Goal: Communication & Community: Participate in discussion

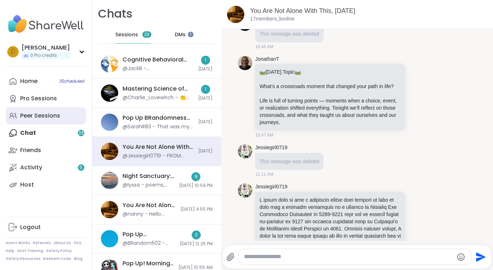
click at [55, 111] on link "Peer Sessions" at bounding box center [46, 115] width 80 height 17
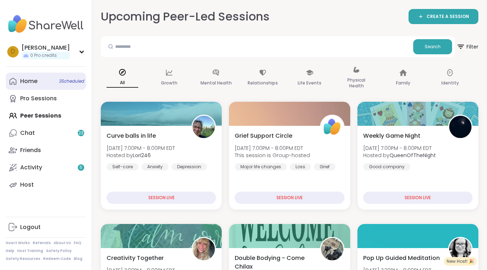
click at [73, 82] on span "3 Scheduled" at bounding box center [71, 81] width 25 height 6
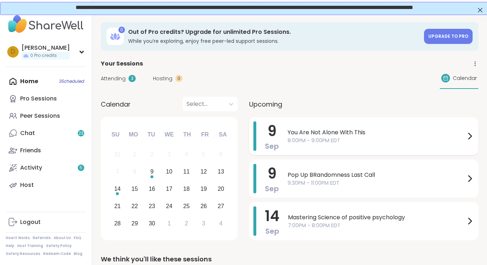
click at [328, 132] on span "You Are Not Alone With This" at bounding box center [377, 132] width 178 height 9
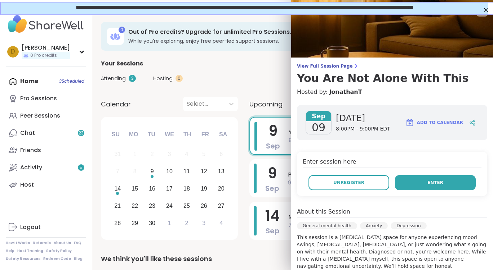
click at [435, 184] on button "Enter" at bounding box center [435, 182] width 81 height 15
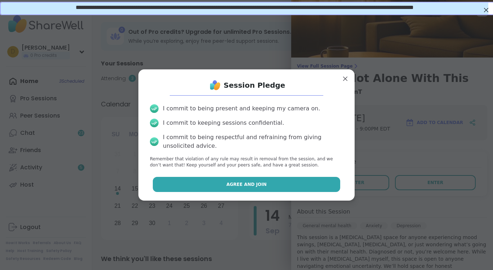
click at [310, 187] on button "Agree and Join" at bounding box center [247, 184] width 188 height 15
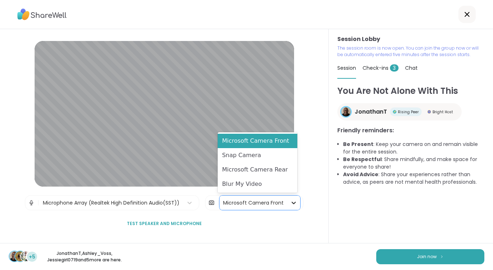
click at [290, 202] on icon at bounding box center [293, 202] width 7 height 7
click at [292, 189] on div "Blur My Video" at bounding box center [257, 184] width 80 height 14
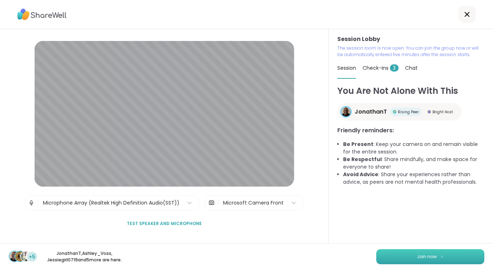
click at [407, 257] on button "Join now" at bounding box center [430, 257] width 108 height 15
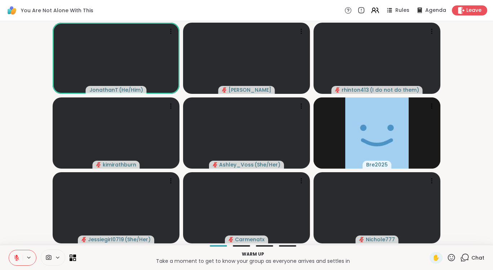
click at [464, 135] on video-player-container "JonathanT ( He/Him ) [PERSON_NAME] rhinton413 ( I do not do them ) kimirathburn…" at bounding box center [246, 133] width 484 height 218
click at [464, 256] on div "Chat" at bounding box center [472, 258] width 24 height 12
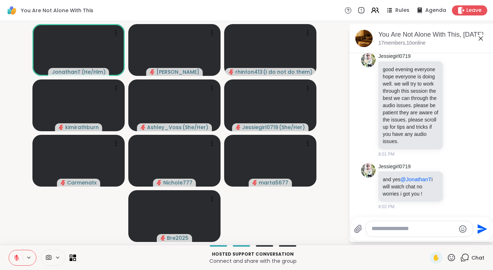
scroll to position [3374, 0]
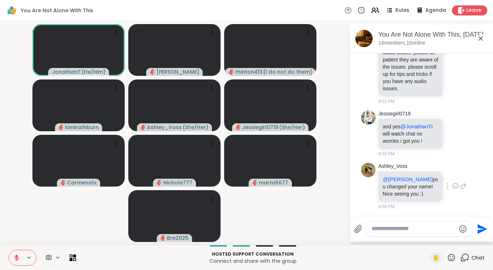
click at [452, 188] on icon at bounding box center [455, 186] width 6 height 7
click at [449, 179] on button "Select Reaction: Heart" at bounding box center [455, 174] width 14 height 14
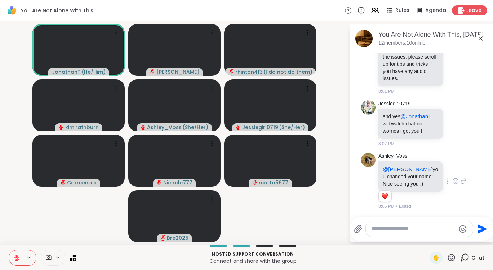
scroll to position [3384, 0]
click at [460, 183] on icon at bounding box center [463, 181] width 6 height 9
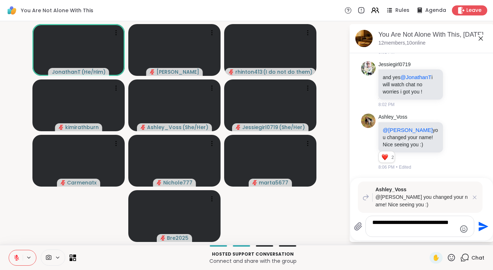
scroll to position [3525, 0]
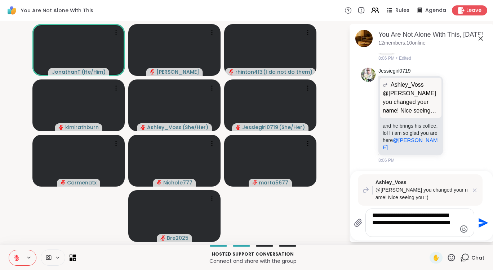
click at [403, 217] on textarea "**********" at bounding box center [414, 223] width 84 height 22
type textarea "**********"
click at [482, 223] on icon "Send" at bounding box center [482, 223] width 12 height 12
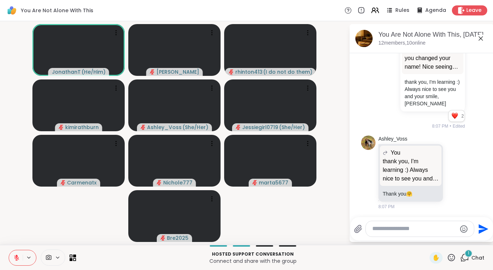
scroll to position [3678, 0]
click at [73, 258] on icon at bounding box center [72, 258] width 7 height 7
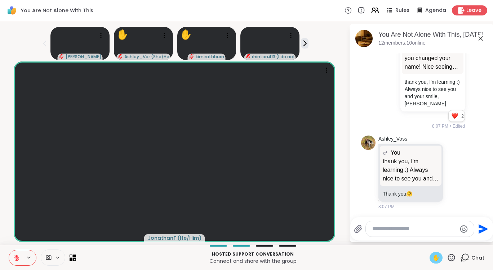
click at [434, 257] on span "✋" at bounding box center [435, 258] width 7 height 9
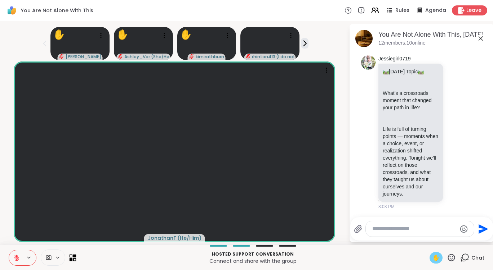
click at [75, 259] on icon at bounding box center [74, 259] width 3 height 3
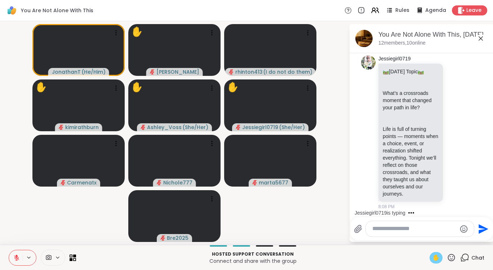
click at [20, 257] on button at bounding box center [16, 258] width 14 height 15
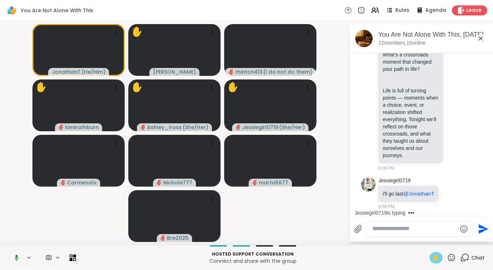
scroll to position [3938, 0]
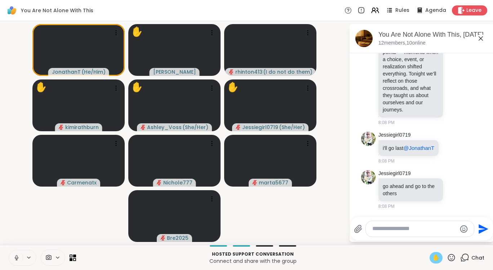
click at [16, 256] on icon at bounding box center [16, 258] width 6 height 6
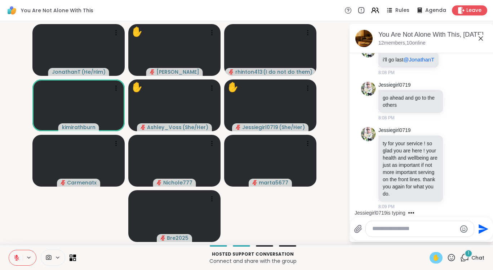
scroll to position [4033, 0]
click at [446, 256] on icon at bounding box center [450, 257] width 9 height 9
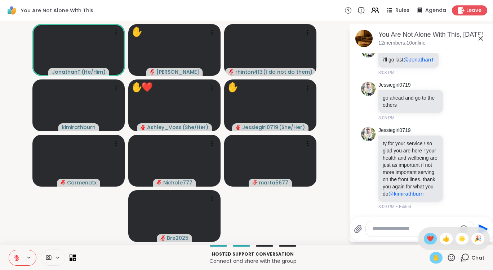
click at [426, 238] on span "❤️" at bounding box center [429, 239] width 7 height 9
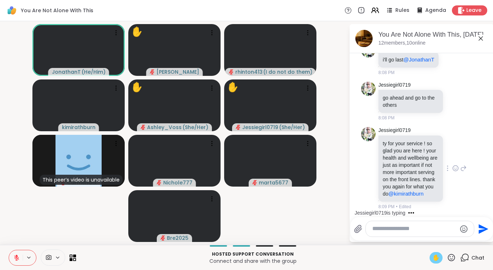
click at [452, 165] on icon at bounding box center [455, 168] width 6 height 7
click at [452, 154] on div "Select Reaction: Heart" at bounding box center [455, 157] width 6 height 6
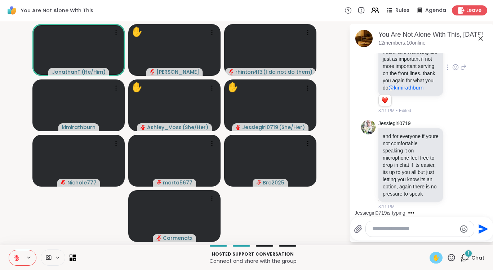
scroll to position [4154, 0]
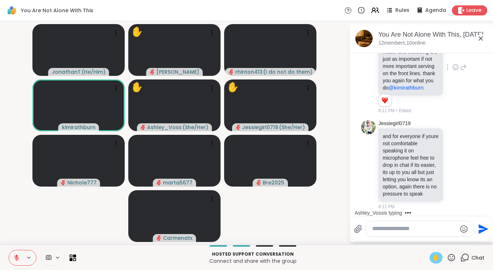
click at [447, 260] on icon at bounding box center [450, 257] width 9 height 9
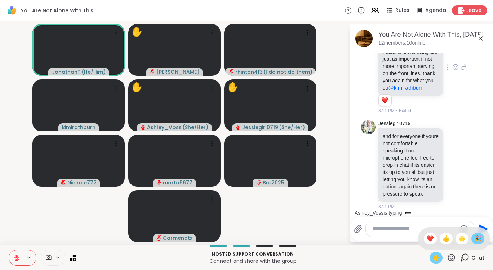
click at [474, 241] on span "🎉" at bounding box center [477, 239] width 7 height 9
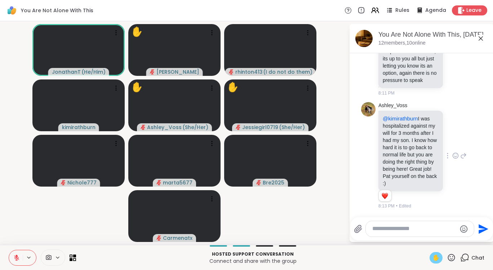
scroll to position [4282, 0]
click at [411, 228] on textarea "Type your message" at bounding box center [414, 229] width 84 height 8
type textarea "**********"
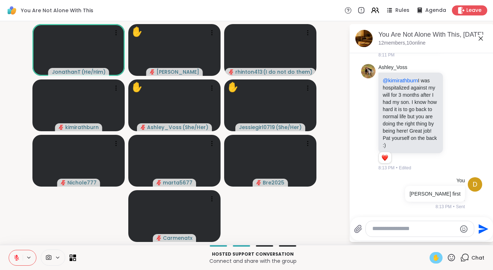
scroll to position [4320, 0]
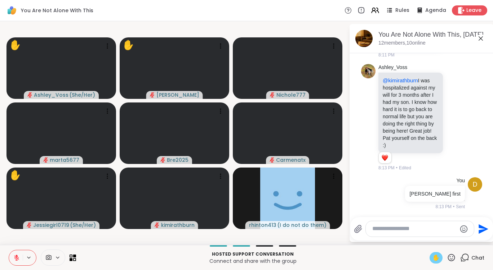
click at [408, 231] on textarea "Type your message" at bounding box center [414, 229] width 84 height 8
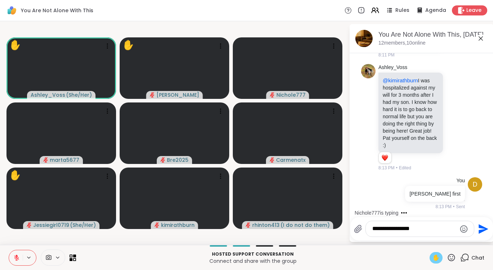
type textarea "**********"
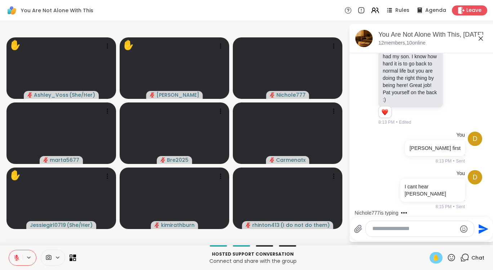
scroll to position [4359, 0]
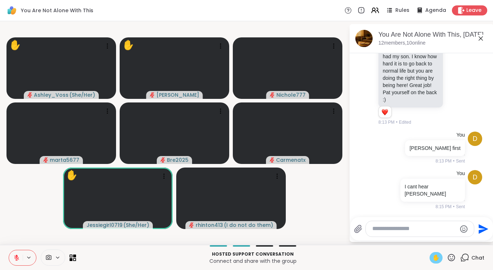
click at [432, 256] on span "✋" at bounding box center [435, 258] width 7 height 9
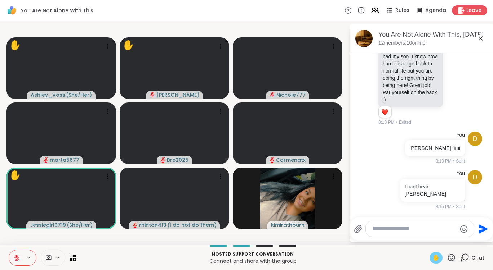
click at [17, 256] on icon at bounding box center [16, 256] width 2 height 3
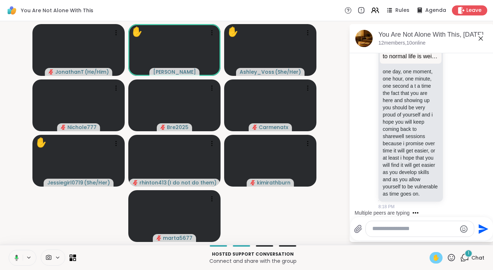
scroll to position [4970, 0]
click at [19, 259] on button at bounding box center [15, 258] width 15 height 15
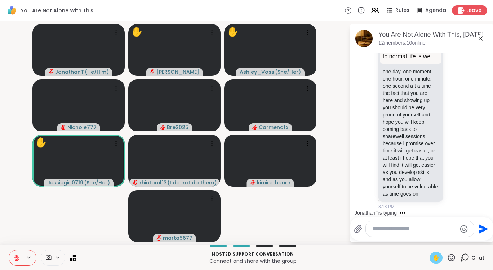
click at [432, 259] on span "✋" at bounding box center [435, 258] width 7 height 9
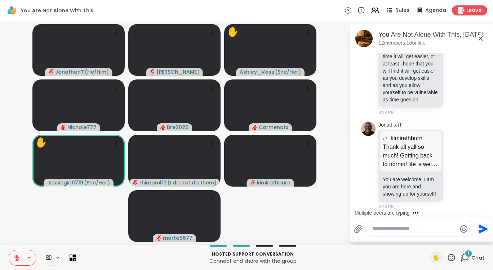
scroll to position [5071, 0]
click at [447, 257] on icon at bounding box center [450, 257] width 9 height 9
click at [443, 240] on span "👍" at bounding box center [445, 239] width 7 height 9
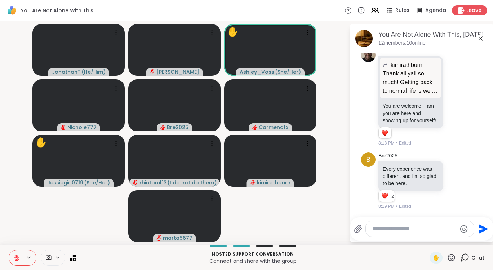
scroll to position [5155, 0]
click at [74, 259] on icon at bounding box center [74, 259] width 3 height 3
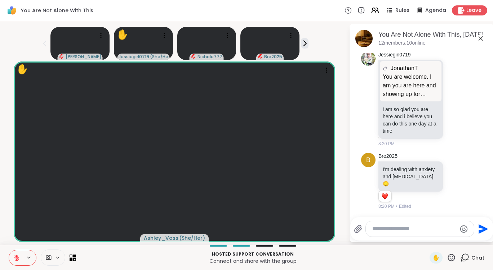
scroll to position [5320, 0]
click at [448, 257] on icon at bounding box center [450, 257] width 9 height 9
click at [426, 238] on span "❤️" at bounding box center [429, 239] width 7 height 9
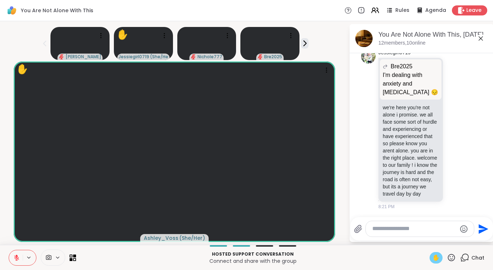
scroll to position [5539, 0]
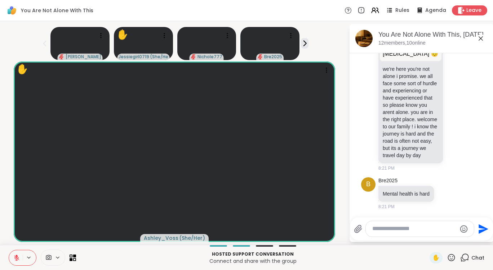
click at [449, 256] on icon at bounding box center [451, 257] width 7 height 7
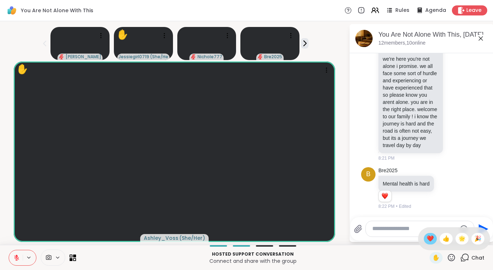
scroll to position [5549, 0]
click at [428, 239] on div "❤️" at bounding box center [429, 239] width 13 height 12
click at [372, 230] on textarea "Type your message" at bounding box center [414, 229] width 84 height 8
type textarea "*"
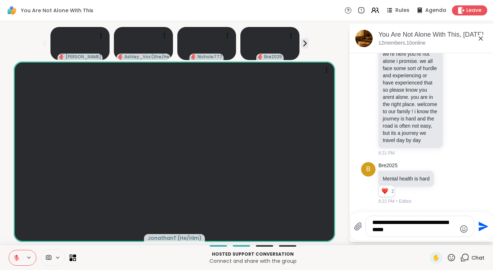
type textarea "**********"
drag, startPoint x: 400, startPoint y: 229, endPoint x: 347, endPoint y: 217, distance: 55.1
click at [350, 217] on div "**********" at bounding box center [421, 226] width 143 height 28
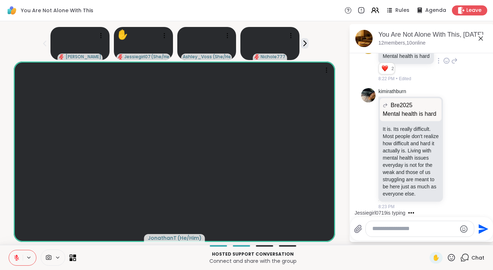
scroll to position [5592, 0]
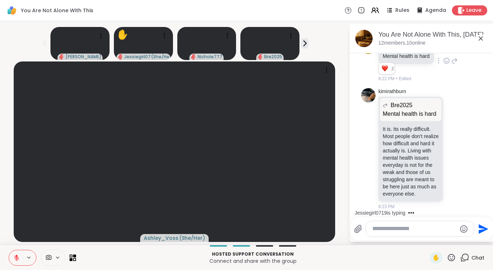
click at [443, 64] on icon at bounding box center [446, 60] width 6 height 7
click at [443, 53] on div "Select Reaction: Heart" at bounding box center [446, 49] width 6 height 6
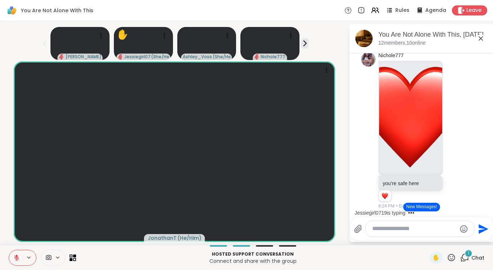
scroll to position [5700, 0]
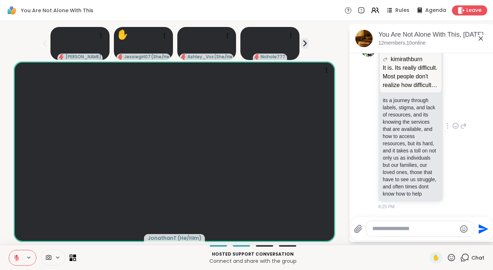
scroll to position [6298, 0]
click at [448, 257] on icon at bounding box center [450, 257] width 9 height 9
click at [442, 238] on span "👍" at bounding box center [445, 239] width 7 height 9
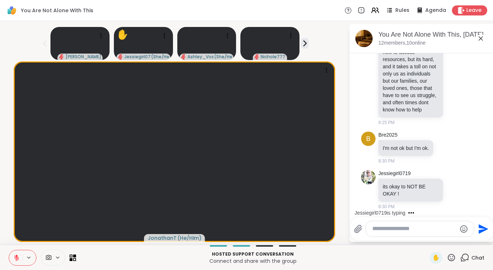
scroll to position [6403, 0]
click at [73, 258] on icon at bounding box center [72, 258] width 7 height 7
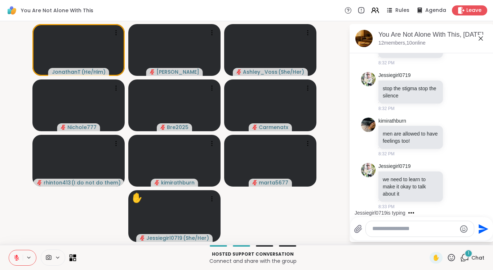
scroll to position [7071, 0]
click at [453, 136] on icon at bounding box center [455, 136] width 5 height 5
click at [452, 127] on div "Select Reaction: Heart" at bounding box center [455, 125] width 6 height 6
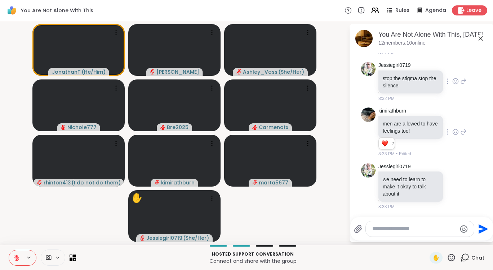
click at [452, 85] on icon at bounding box center [455, 81] width 6 height 7
click at [452, 73] on div "Select Reaction: Heart" at bounding box center [455, 70] width 6 height 6
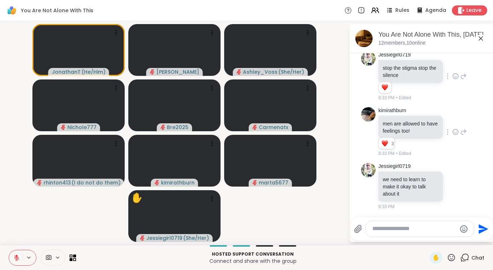
scroll to position [7091, 0]
click at [460, 131] on icon at bounding box center [463, 132] width 6 height 9
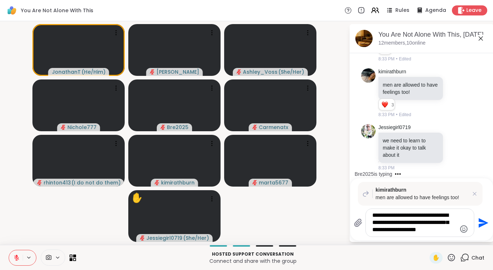
type textarea "**********"
click at [482, 224] on icon "Send" at bounding box center [483, 223] width 10 height 10
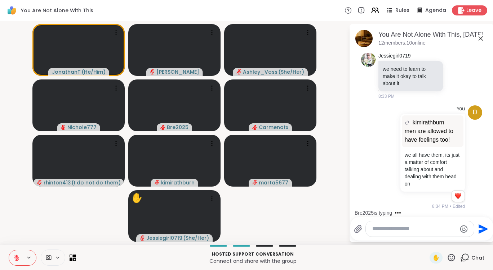
scroll to position [7210, 0]
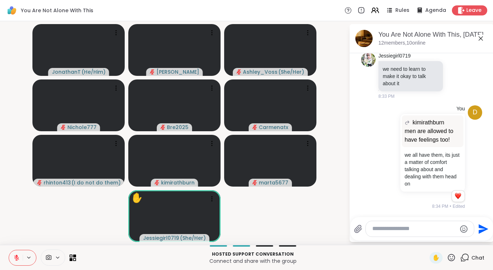
click at [448, 257] on icon at bounding box center [450, 257] width 9 height 9
click at [442, 241] on span "👍" at bounding box center [445, 239] width 7 height 9
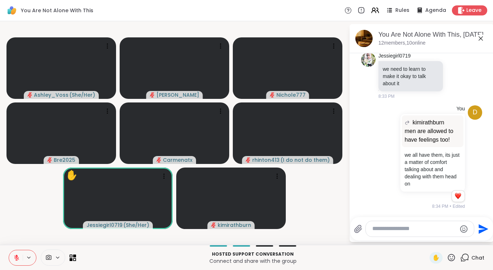
click at [446, 256] on icon at bounding box center [450, 257] width 9 height 9
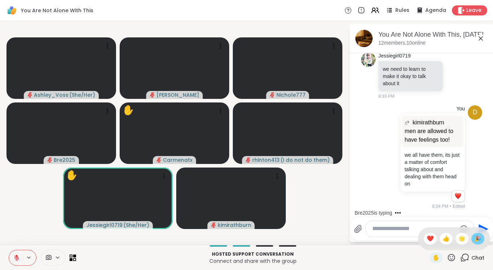
click at [474, 238] on span "🎉" at bounding box center [477, 239] width 7 height 9
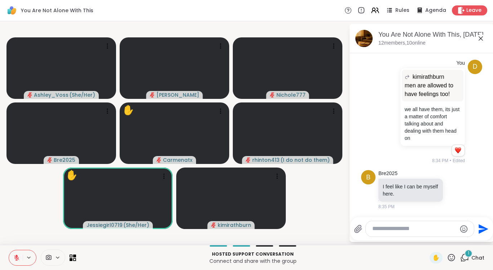
scroll to position [7256, 0]
click at [452, 188] on icon at bounding box center [455, 189] width 6 height 7
click at [436, 181] on div "Select Reaction: Thumbs up" at bounding box center [439, 178] width 6 height 6
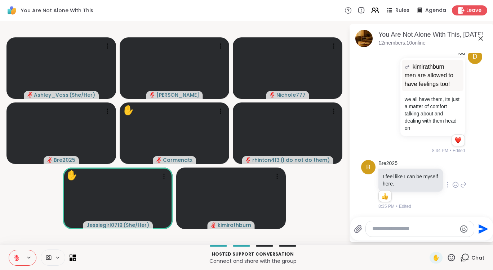
scroll to position [7266, 0]
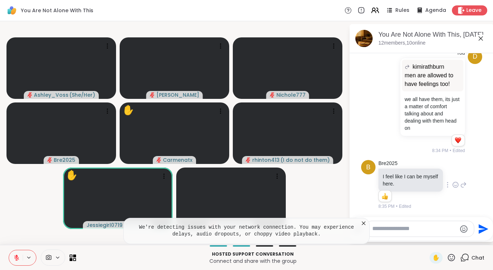
click at [460, 185] on icon at bounding box center [463, 185] width 6 height 9
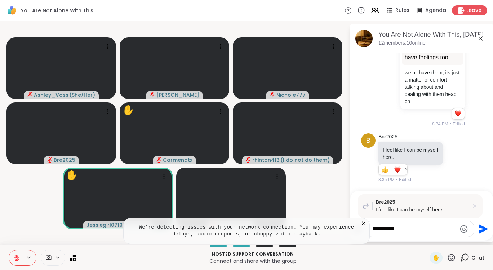
scroll to position [7293, 0]
type textarea "**********"
click at [478, 228] on icon "Send" at bounding box center [483, 229] width 10 height 10
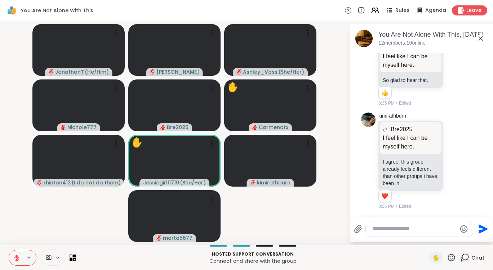
scroll to position [7533, 0]
click at [451, 161] on div at bounding box center [455, 161] width 22 height 9
click at [452, 160] on icon at bounding box center [455, 160] width 6 height 7
click at [449, 153] on button "Select Reaction: Heart" at bounding box center [455, 149] width 14 height 14
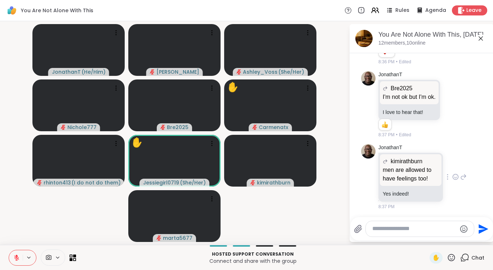
scroll to position [7736, 0]
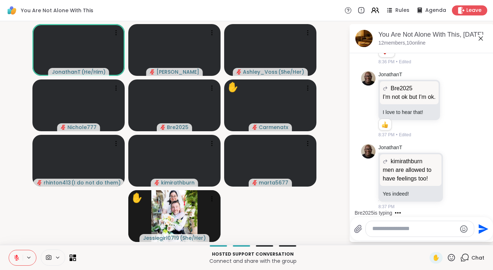
click at [386, 231] on textarea "Type your message" at bounding box center [414, 229] width 84 height 8
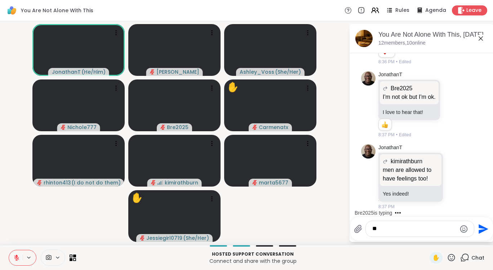
type textarea "*"
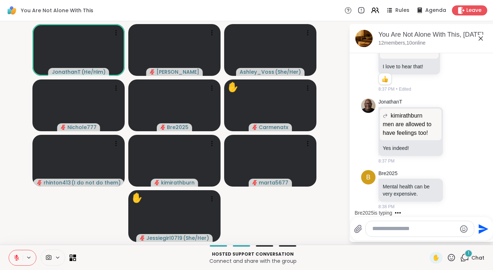
scroll to position [7782, 0]
click at [448, 256] on icon at bounding box center [451, 257] width 7 height 7
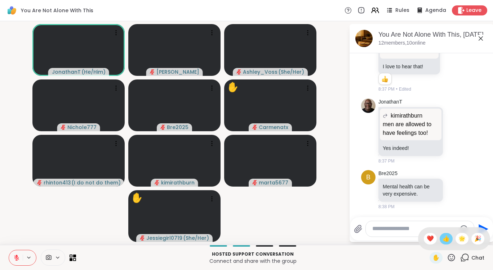
click at [442, 237] on span "👍" at bounding box center [445, 239] width 7 height 9
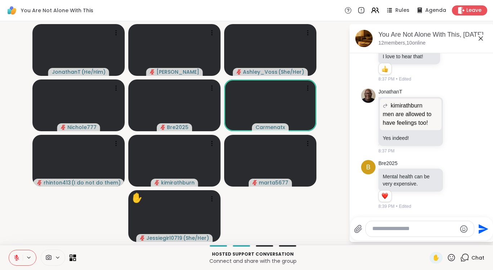
scroll to position [7792, 0]
click at [452, 186] on icon at bounding box center [455, 184] width 6 height 7
click at [452, 176] on div "Select Reaction: Heart" at bounding box center [455, 173] width 6 height 6
click at [460, 186] on icon at bounding box center [463, 185] width 6 height 9
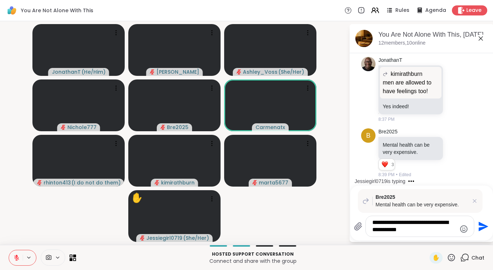
drag, startPoint x: 386, startPoint y: 222, endPoint x: 367, endPoint y: 223, distance: 19.1
click at [367, 223] on div "**********" at bounding box center [419, 226] width 108 height 21
click at [412, 230] on textarea "**********" at bounding box center [414, 226] width 84 height 15
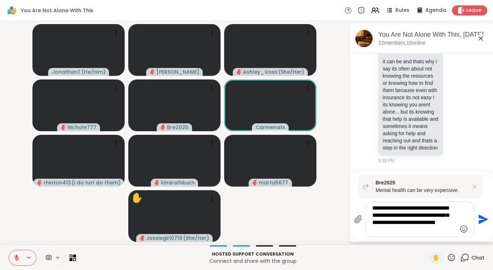
scroll to position [8018, 0]
type textarea "**********"
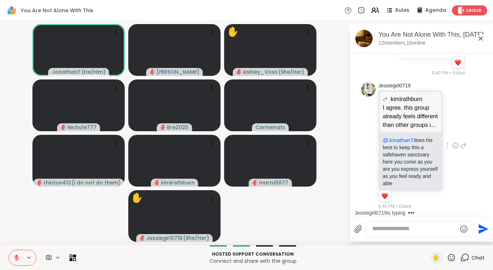
scroll to position [8108, 0]
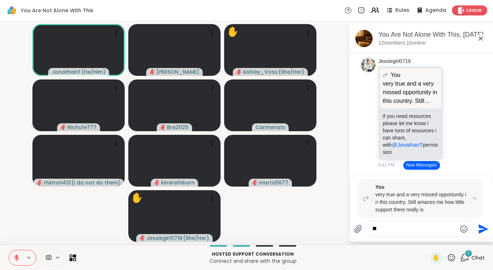
type textarea "*"
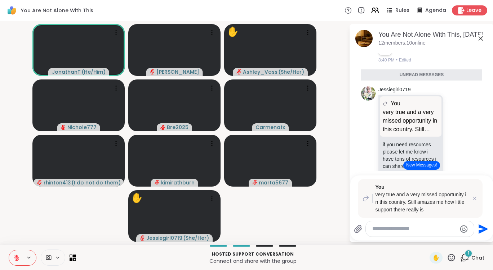
scroll to position [7820, 0]
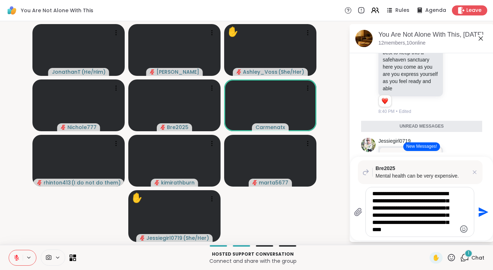
click at [401, 230] on textarea "**********" at bounding box center [414, 212] width 84 height 44
click at [400, 230] on textarea "**********" at bounding box center [414, 212] width 84 height 44
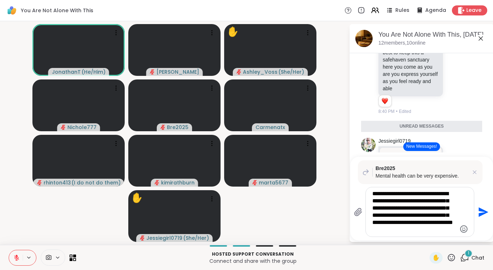
type textarea "**********"
click at [483, 210] on icon "Send" at bounding box center [482, 213] width 12 height 12
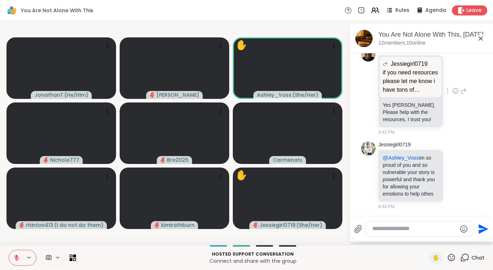
scroll to position [8658, 0]
click at [446, 256] on icon at bounding box center [450, 257] width 9 height 9
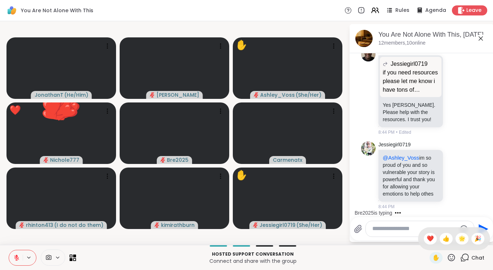
click at [427, 239] on span "❤️" at bounding box center [429, 239] width 7 height 9
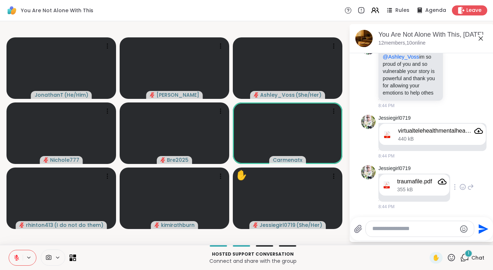
scroll to position [8759, 0]
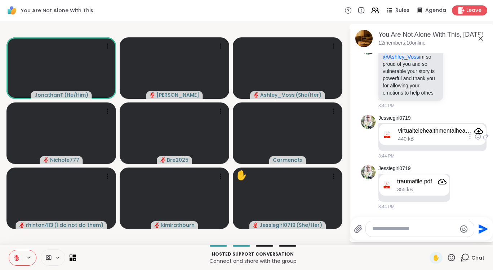
click at [463, 132] on div "virtualtelehealthmentalhealthprimarycareurgentcare.pdf" at bounding box center [434, 130] width 73 height 7
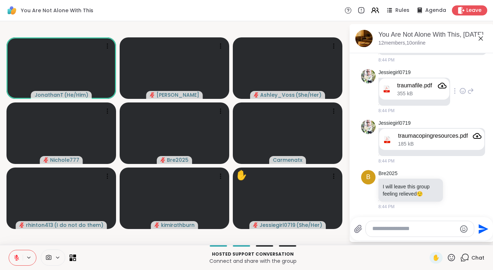
scroll to position [8783, 0]
click at [432, 39] on div "virtualtelehealthmentalhealthprimarycareurgentcare.pdf" at bounding box center [434, 34] width 73 height 7
click at [479, 39] on icon "Attachment" at bounding box center [478, 35] width 9 height 9
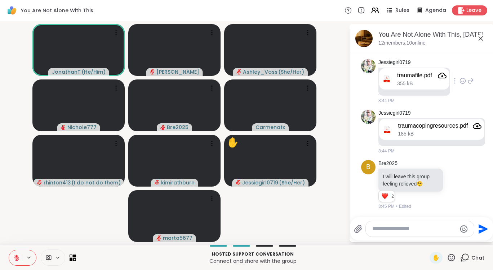
scroll to position [8855, 0]
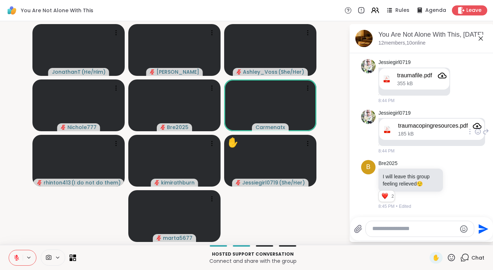
click at [477, 130] on icon "Attachment" at bounding box center [476, 126] width 9 height 9
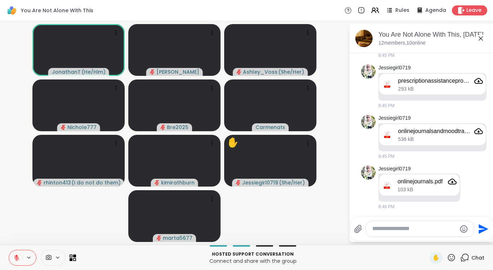
scroll to position [8970, 0]
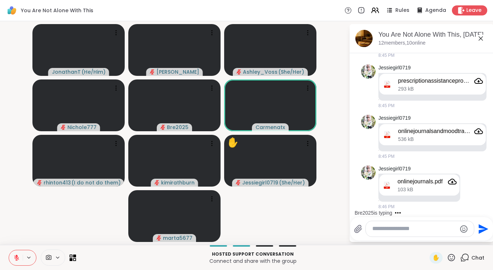
click at [477, 35] on icon "Attachment" at bounding box center [478, 30] width 9 height 9
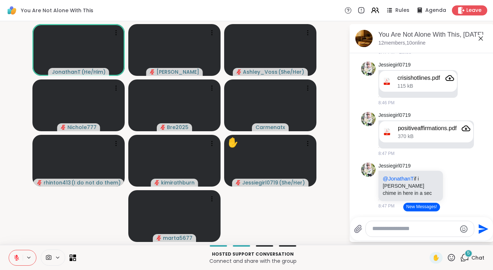
scroll to position [8754, 0]
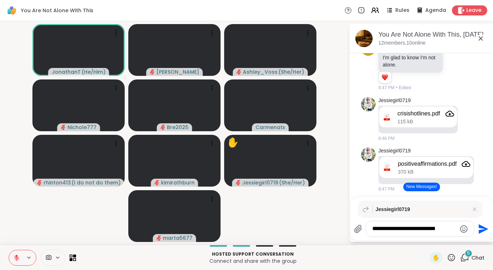
type textarea "**********"
click at [483, 227] on icon "Send" at bounding box center [482, 230] width 12 height 12
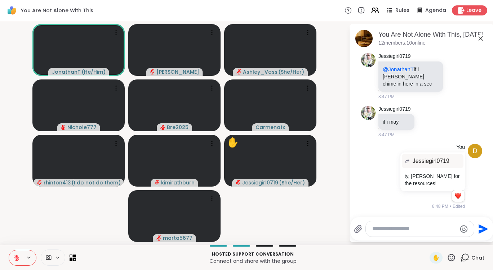
scroll to position [9103, 0]
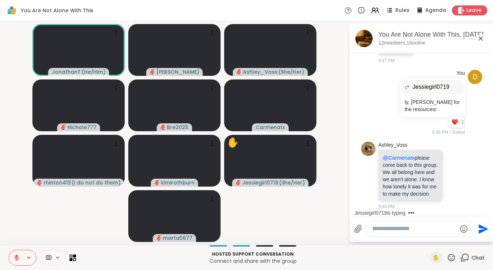
scroll to position [9472, 0]
click at [453, 173] on icon at bounding box center [455, 175] width 5 height 5
click at [452, 162] on div "Select Reaction: Heart" at bounding box center [455, 164] width 6 height 6
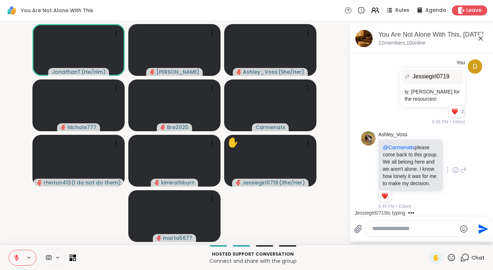
scroll to position [9483, 0]
click at [460, 168] on icon at bounding box center [463, 170] width 6 height 9
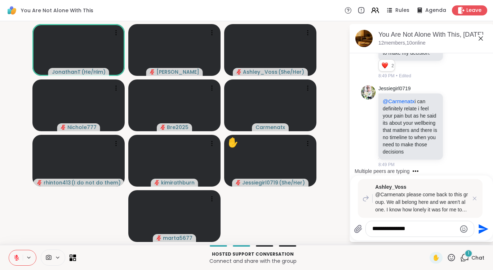
scroll to position [9620, 0]
click at [385, 228] on textarea "**********" at bounding box center [414, 229] width 84 height 8
type textarea "**********"
click at [479, 229] on icon "Send" at bounding box center [482, 230] width 12 height 12
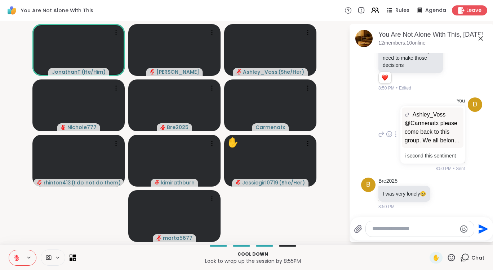
scroll to position [9715, 0]
click at [454, 191] on icon at bounding box center [450, 193] width 6 height 9
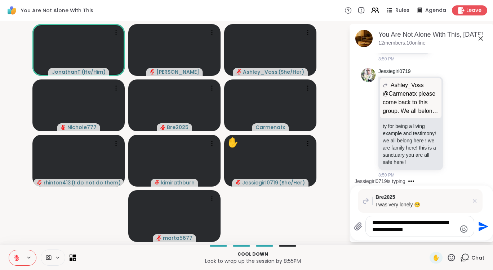
scroll to position [9870, 0]
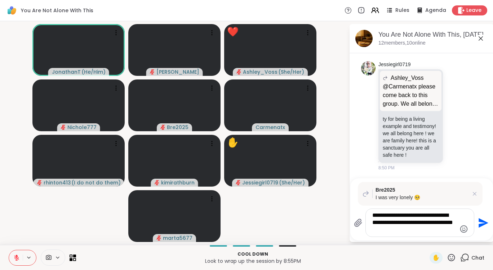
type textarea "**********"
click at [475, 223] on button "Send" at bounding box center [482, 223] width 16 height 16
click at [480, 222] on button "Send" at bounding box center [482, 223] width 16 height 16
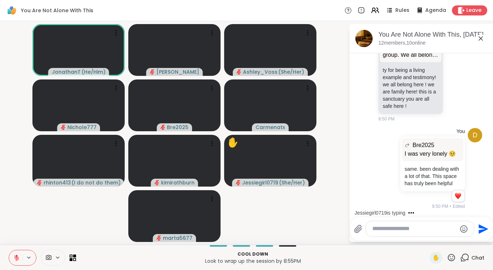
scroll to position [9618, 0]
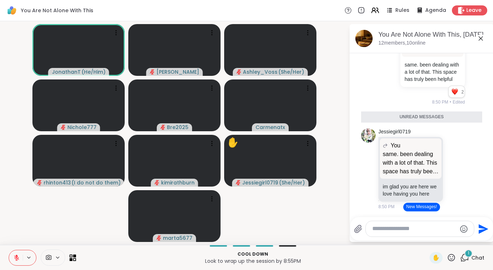
click at [464, 257] on div "1" at bounding box center [468, 254] width 8 height 8
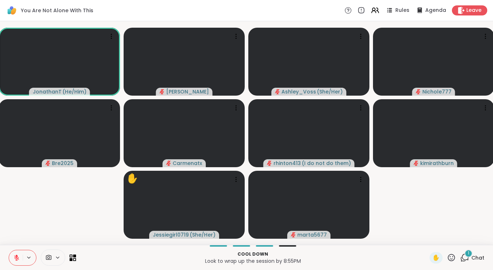
click at [464, 257] on div "1" at bounding box center [468, 254] width 8 height 8
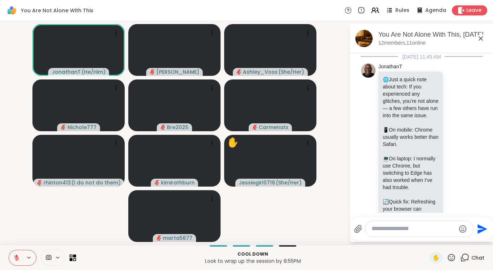
scroll to position [10022, 0]
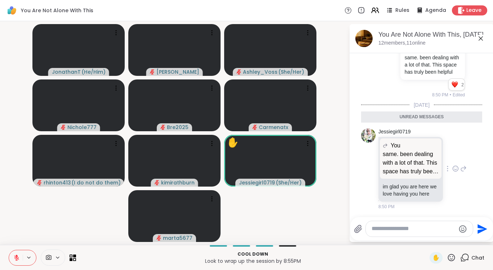
click at [452, 165] on icon at bounding box center [455, 168] width 6 height 7
click at [452, 157] on span "Select Reaction: Heart" at bounding box center [455, 157] width 6 height 7
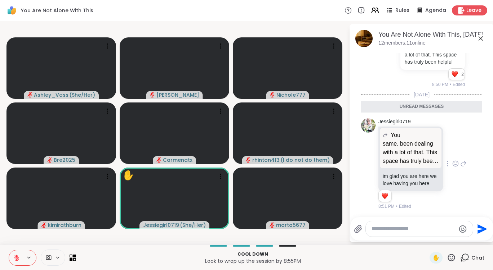
scroll to position [9970, 0]
click at [436, 113] on div "Unread messages" at bounding box center [421, 107] width 121 height 12
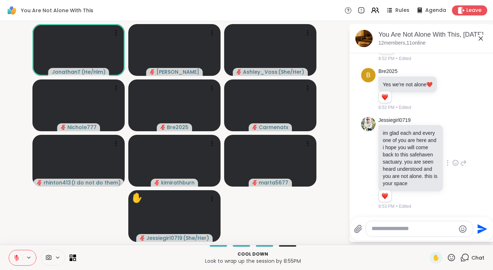
scroll to position [10187, 0]
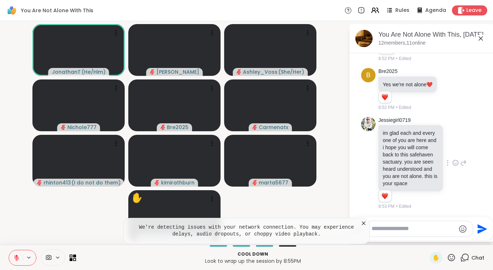
click at [452, 161] on icon at bounding box center [455, 163] width 6 height 7
click at [452, 148] on div "Select Reaction: Heart" at bounding box center [455, 151] width 6 height 6
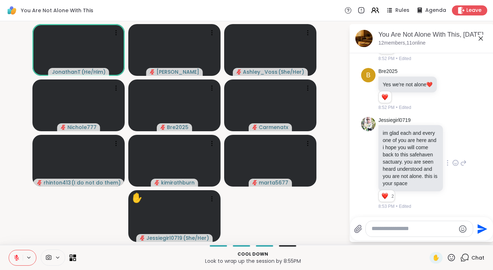
click at [399, 229] on textarea "Type your message" at bounding box center [413, 229] width 84 height 8
type textarea "**********"
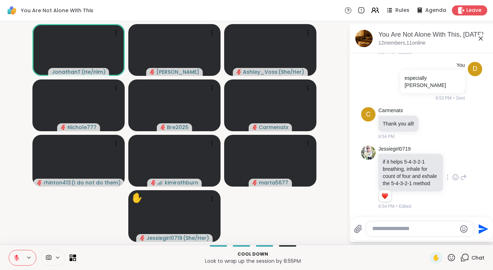
scroll to position [10342, 0]
click at [456, 177] on icon at bounding box center [456, 177] width 0 height 0
click at [436, 164] on div "Select Reaction: Thumbs up" at bounding box center [439, 166] width 6 height 6
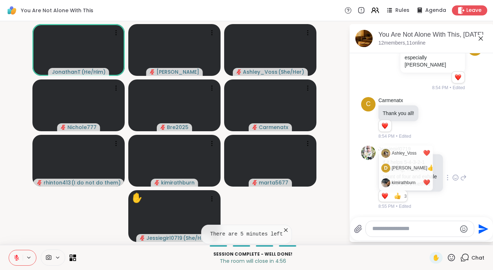
scroll to position [10362, 0]
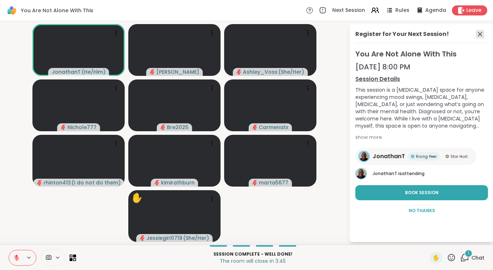
click at [476, 34] on icon at bounding box center [479, 34] width 9 height 9
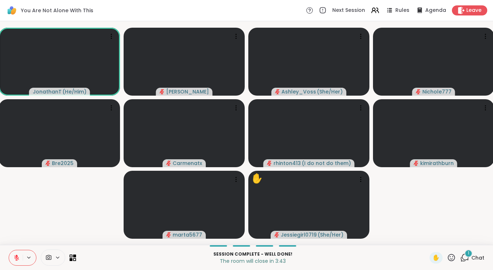
click at [464, 255] on div "1" at bounding box center [468, 254] width 8 height 8
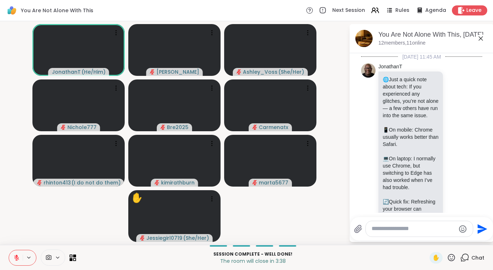
scroll to position [10439, 0]
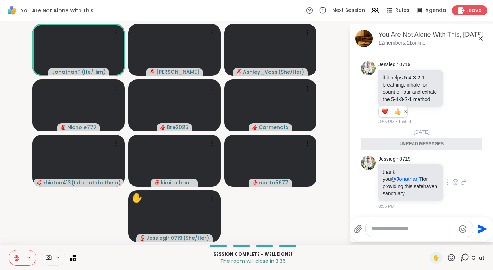
click at [452, 182] on icon at bounding box center [455, 182] width 6 height 7
click at [452, 173] on div "Select Reaction: Heart" at bounding box center [455, 171] width 6 height 6
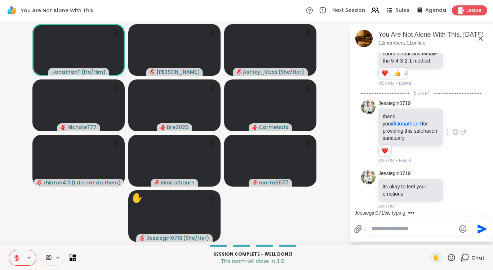
scroll to position [10478, 0]
click at [446, 257] on icon at bounding box center [450, 257] width 9 height 9
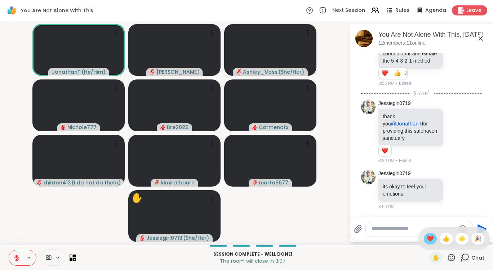
click at [426, 240] on span "❤️" at bounding box center [429, 239] width 7 height 9
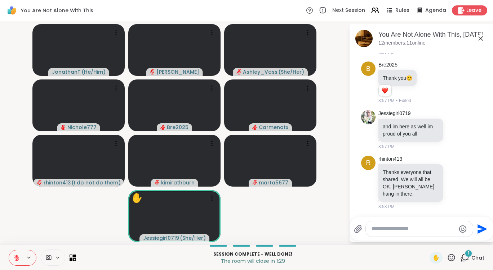
scroll to position [10746, 0]
click at [452, 181] on icon at bounding box center [455, 182] width 6 height 7
click at [452, 174] on div "Select Reaction: Heart" at bounding box center [455, 171] width 6 height 6
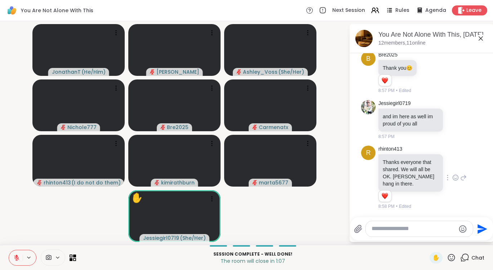
scroll to position [10756, 0]
click at [447, 256] on icon at bounding box center [450, 257] width 9 height 9
click at [426, 238] on span "❤️" at bounding box center [429, 239] width 7 height 9
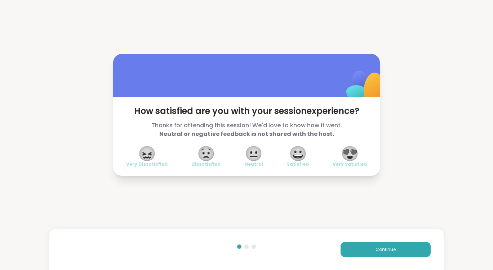
click at [343, 151] on span "😍" at bounding box center [350, 153] width 18 height 13
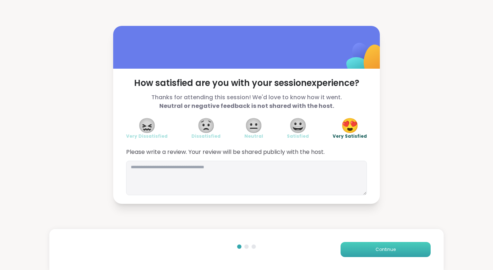
click at [380, 254] on button "Continue" at bounding box center [385, 249] width 90 height 15
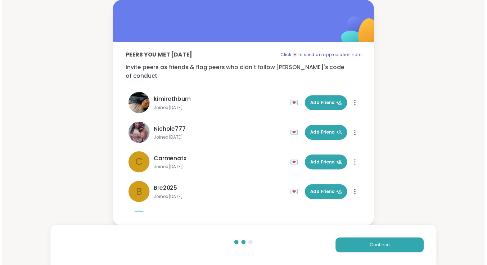
scroll to position [173, 0]
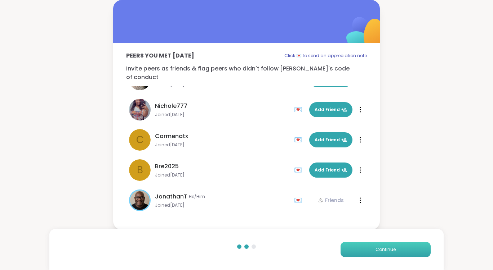
click at [385, 248] on span "Continue" at bounding box center [385, 250] width 20 height 6
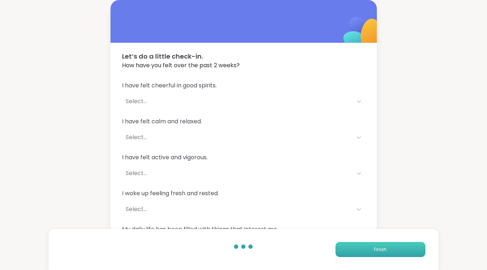
click at [385, 248] on span "Finish" at bounding box center [380, 250] width 13 height 6
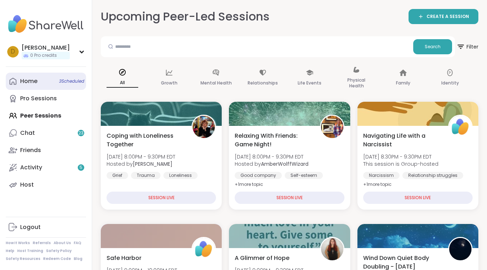
click at [59, 82] on span "3 Scheduled" at bounding box center [71, 81] width 25 height 6
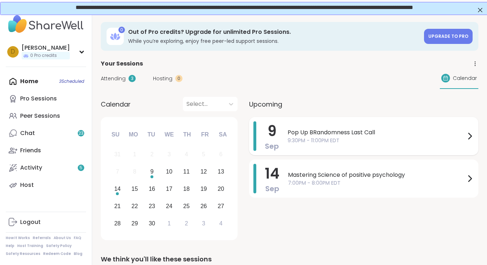
click at [359, 131] on span "Pop Up BRandomness Last Call" at bounding box center [377, 132] width 178 height 9
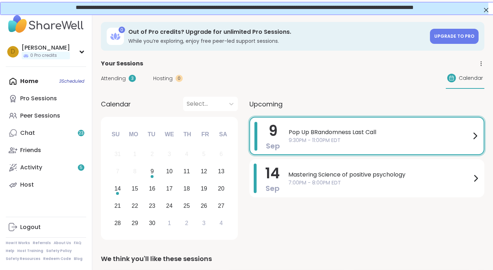
click at [230, 61] on div "Your Sessions" at bounding box center [292, 63] width 383 height 9
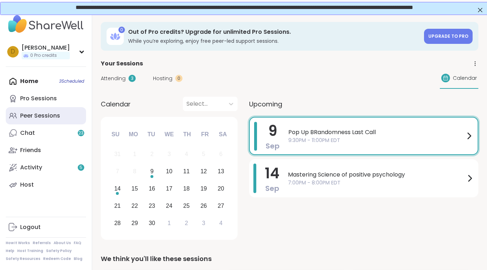
click at [48, 116] on div "Peer Sessions" at bounding box center [40, 116] width 40 height 8
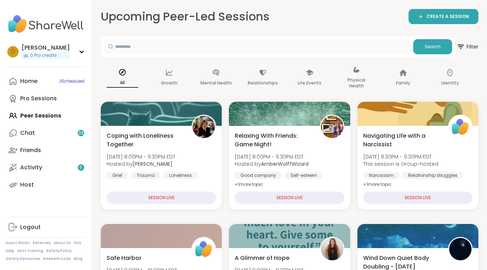
click at [156, 44] on input "text" at bounding box center [257, 46] width 307 height 14
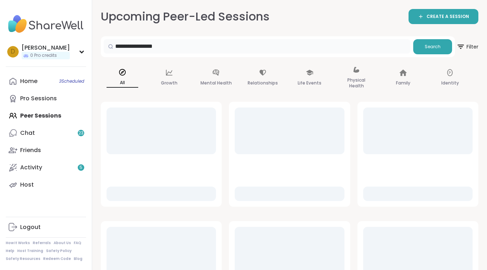
type input "**********"
click at [432, 47] on span "Search" at bounding box center [433, 47] width 16 height 6
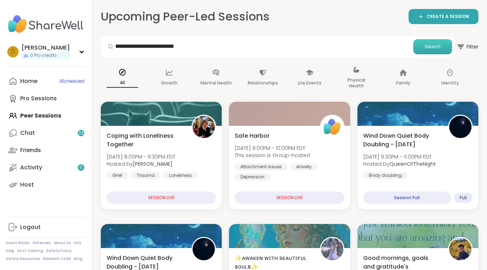
click at [428, 49] on span "Search" at bounding box center [433, 47] width 16 height 6
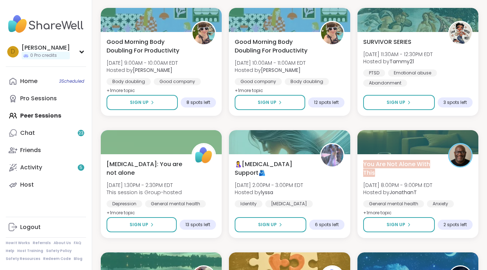
scroll to position [360, 0]
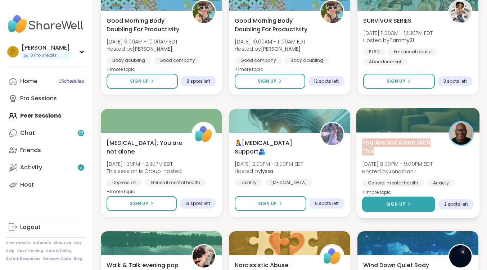
click at [417, 205] on button "Sign Up" at bounding box center [398, 204] width 73 height 15
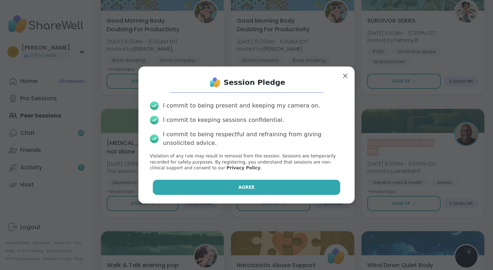
click at [266, 190] on button "Agree" at bounding box center [247, 187] width 188 height 15
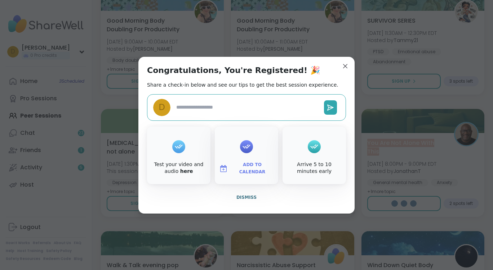
type textarea "*"
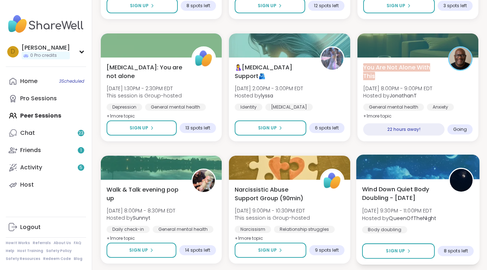
scroll to position [468, 0]
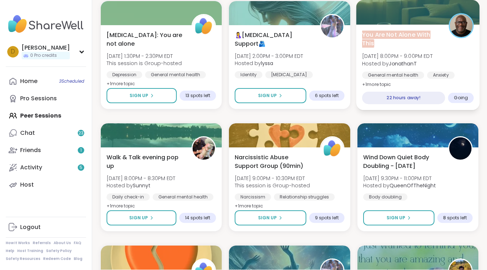
click at [459, 99] on span "Going" at bounding box center [461, 98] width 14 height 6
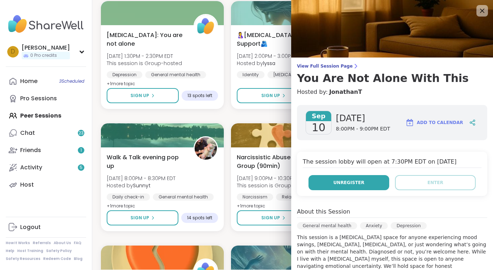
click at [358, 185] on button "Unregister" at bounding box center [348, 182] width 81 height 15
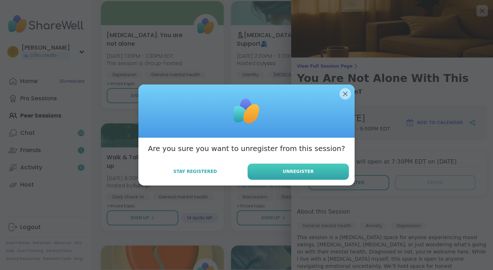
click at [315, 174] on button "Unregister" at bounding box center [297, 172] width 101 height 16
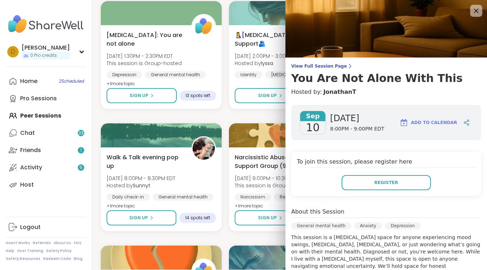
click at [473, 10] on icon at bounding box center [476, 10] width 9 height 9
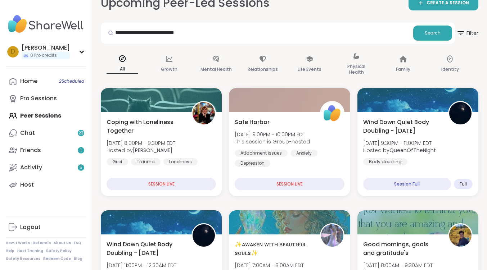
scroll to position [0, 0]
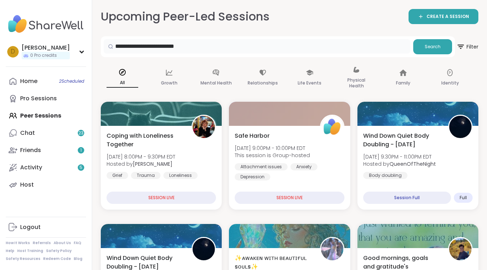
drag, startPoint x: 203, startPoint y: 48, endPoint x: 69, endPoint y: 35, distance: 134.3
click at [168, 79] on p "Growth" at bounding box center [169, 83] width 17 height 9
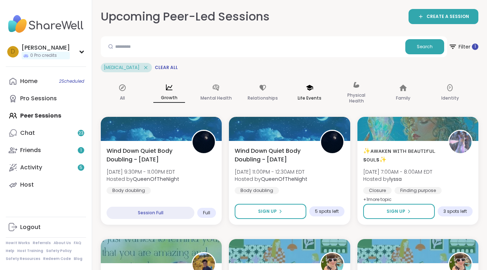
click at [301, 94] on p "Life Events" at bounding box center [310, 98] width 24 height 9
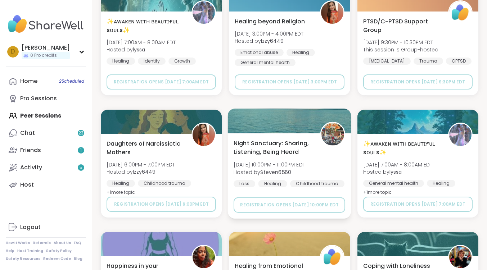
scroll to position [972, 0]
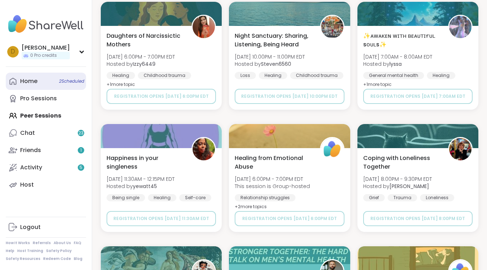
click at [78, 82] on span "2 Scheduled" at bounding box center [71, 81] width 25 height 6
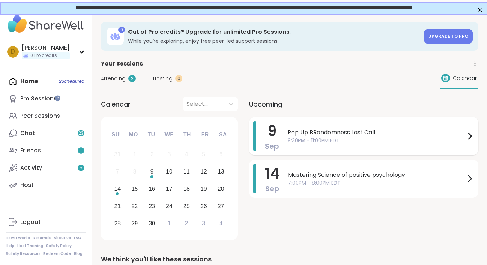
click at [326, 129] on span "Pop Up BRandomness Last Call" at bounding box center [377, 132] width 178 height 9
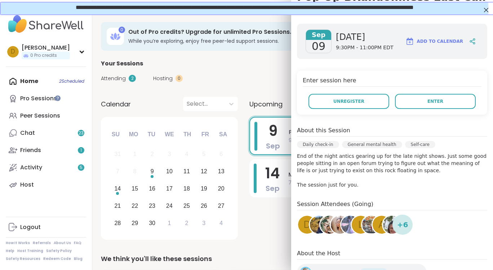
scroll to position [149, 0]
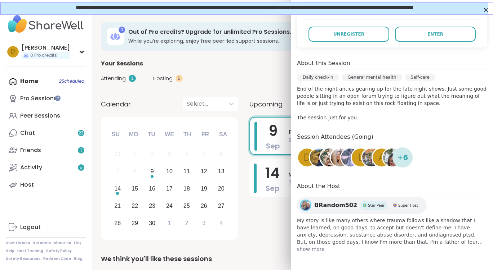
click at [303, 157] on span "D" at bounding box center [306, 158] width 7 height 14
click at [313, 154] on img at bounding box center [319, 158] width 18 height 18
click at [320, 156] on img at bounding box center [329, 158] width 18 height 18
click at [333, 155] on img at bounding box center [340, 158] width 18 height 18
click at [342, 157] on img at bounding box center [350, 158] width 18 height 18
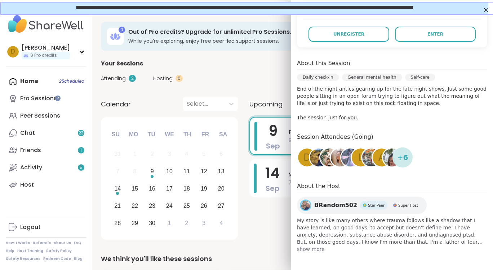
click at [358, 158] on span "L" at bounding box center [360, 158] width 5 height 14
click at [362, 157] on img at bounding box center [371, 158] width 18 height 18
click at [371, 156] on div "A" at bounding box center [381, 158] width 20 height 20
click at [378, 160] on span "A" at bounding box center [381, 158] width 6 height 14
click at [384, 157] on img at bounding box center [392, 158] width 18 height 18
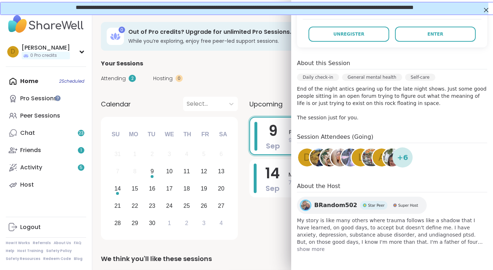
click at [397, 158] on span "+ 6" at bounding box center [402, 157] width 11 height 11
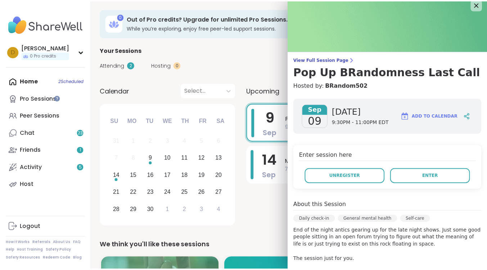
scroll to position [5, 0]
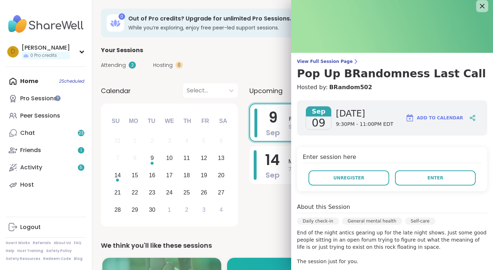
click at [477, 5] on icon at bounding box center [481, 5] width 9 height 9
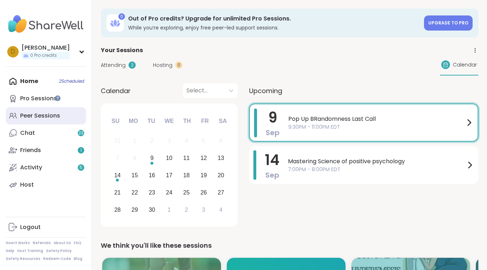
click at [35, 115] on div "Peer Sessions" at bounding box center [40, 116] width 40 height 8
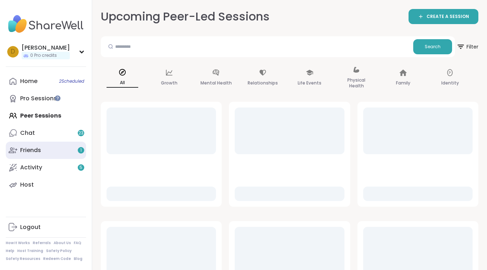
click at [75, 151] on link "Friends 1" at bounding box center [46, 150] width 80 height 17
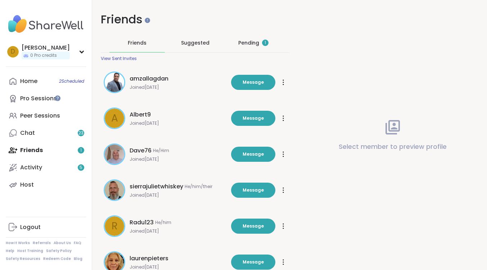
click at [257, 39] on div "Pending 1" at bounding box center [253, 42] width 30 height 7
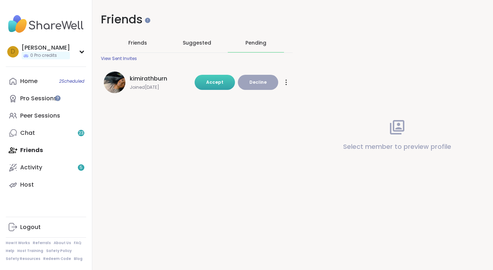
click at [210, 84] on span "Accept" at bounding box center [214, 82] width 17 height 6
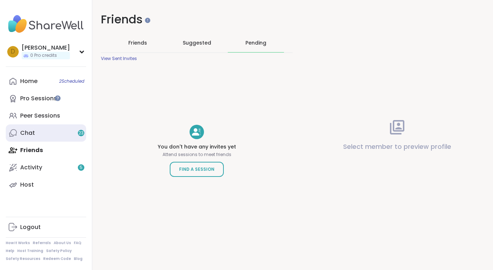
click at [51, 136] on link "Chat 23" at bounding box center [46, 133] width 80 height 17
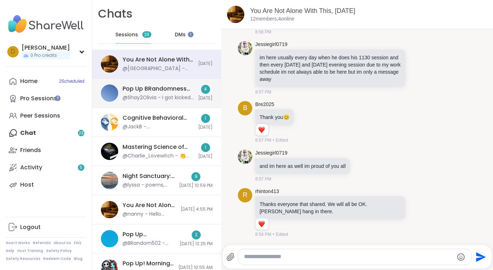
click at [158, 94] on div "Pop Up BRandomness Last Call, Sep 07 @Shay2Olivia - I got kicked out all my gro…" at bounding box center [157, 93] width 71 height 17
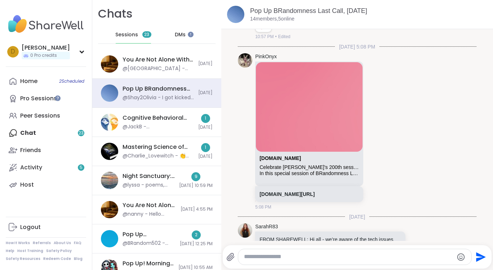
scroll to position [2486, 0]
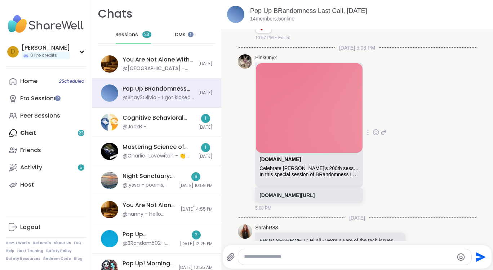
click at [260, 62] on link "PinkOnyx" at bounding box center [266, 57] width 22 height 7
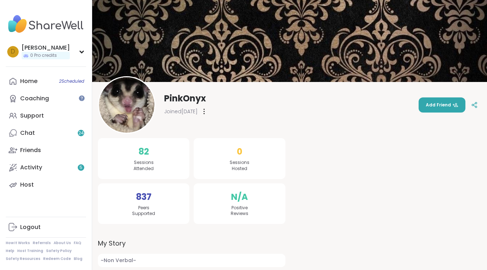
scroll to position [12, 0]
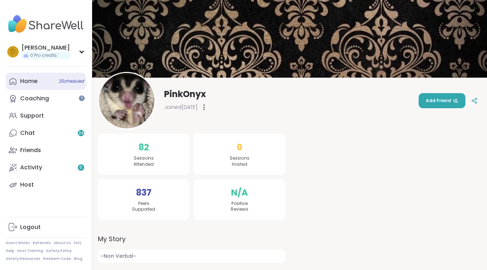
click at [36, 83] on div "Home 2 Scheduled" at bounding box center [28, 81] width 17 height 8
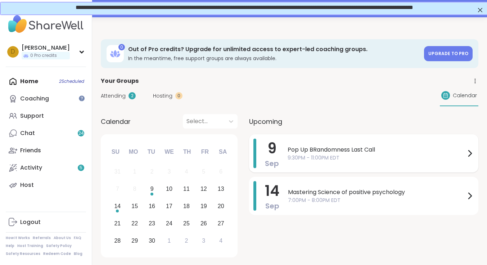
click at [331, 145] on div "Pop Up BRandomness Last Call 9:30PM - 11:00PM EDT" at bounding box center [381, 154] width 187 height 30
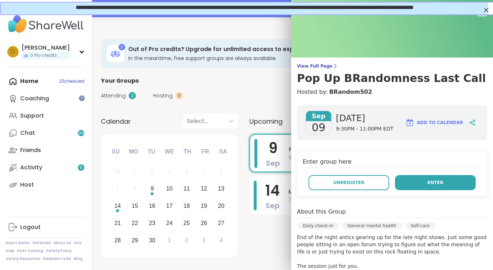
click at [427, 184] on span "Enter" at bounding box center [435, 183] width 16 height 6
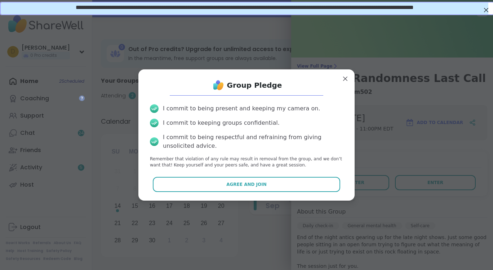
click at [273, 187] on button "Agree and Join" at bounding box center [247, 184] width 188 height 15
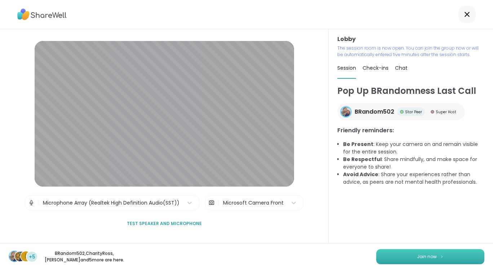
click at [408, 252] on button "Join now" at bounding box center [430, 257] width 108 height 15
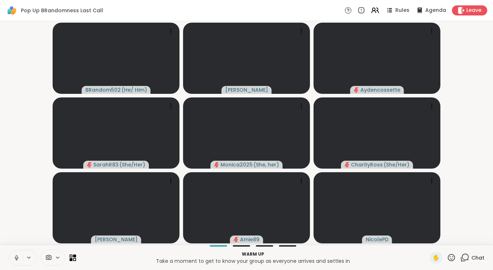
click at [12, 257] on button at bounding box center [16, 258] width 14 height 15
click at [59, 259] on icon at bounding box center [58, 258] width 6 height 6
click at [67, 235] on icon at bounding box center [68, 232] width 6 height 6
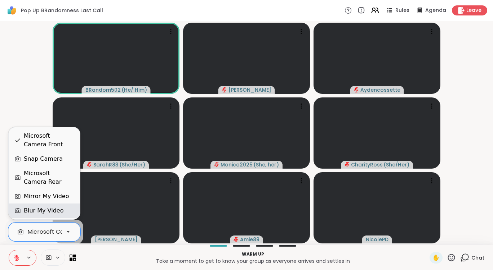
click at [55, 206] on div "Blur My Video" at bounding box center [44, 211] width 71 height 14
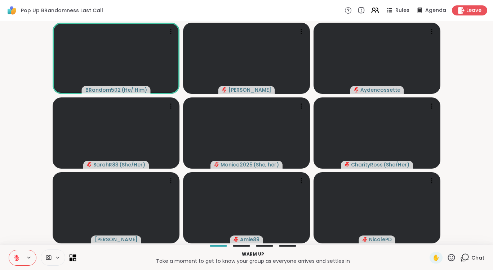
click at [75, 259] on icon at bounding box center [74, 259] width 3 height 3
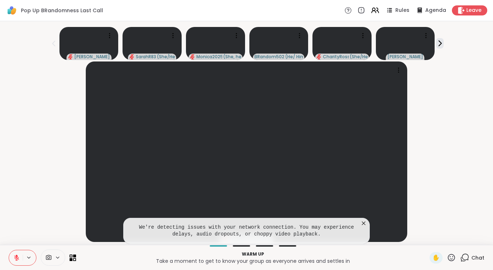
click at [364, 223] on icon at bounding box center [364, 224] width 4 height 4
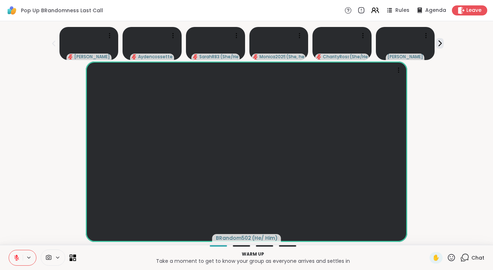
click at [77, 261] on div "Warm up Take a moment to get to know your group as everyone arrives and settles…" at bounding box center [246, 257] width 493 height 25
click at [75, 260] on icon at bounding box center [72, 258] width 7 height 7
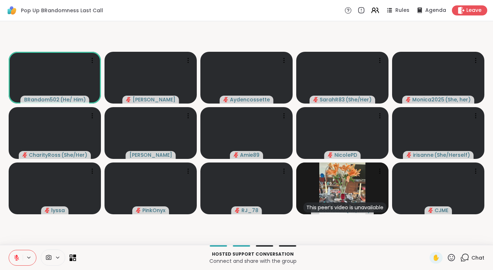
click at [463, 258] on icon at bounding box center [465, 257] width 7 height 6
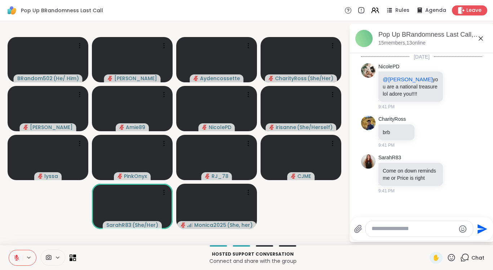
click at [15, 255] on icon at bounding box center [16, 258] width 6 height 6
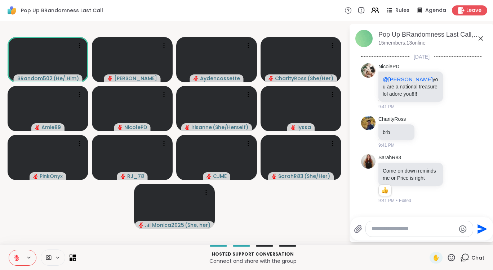
click at [15, 255] on icon at bounding box center [16, 258] width 6 height 6
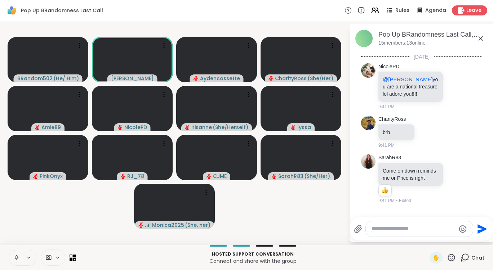
click at [15, 255] on icon at bounding box center [16, 258] width 6 height 6
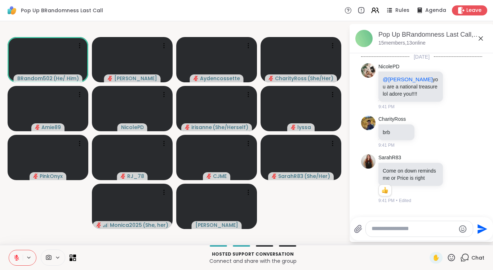
click at [387, 229] on textarea "Type your message" at bounding box center [413, 229] width 84 height 8
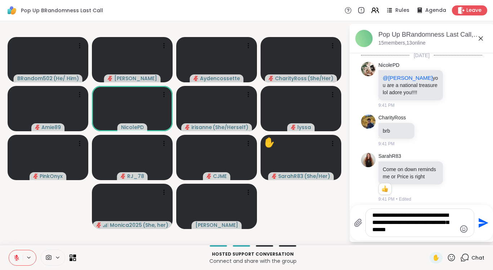
type textarea "**********"
click at [483, 225] on icon "Send" at bounding box center [482, 223] width 12 height 12
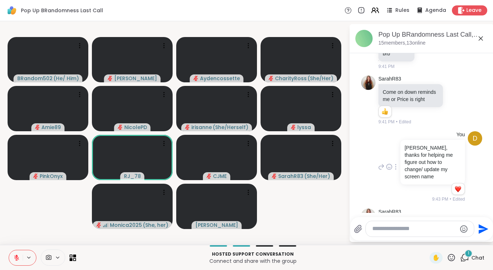
scroll to position [117, 0]
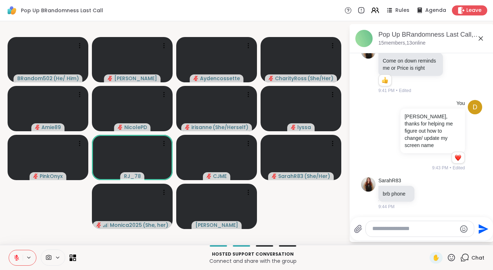
click at [446, 255] on icon at bounding box center [450, 257] width 9 height 9
click at [474, 239] on span "🎉" at bounding box center [477, 239] width 7 height 9
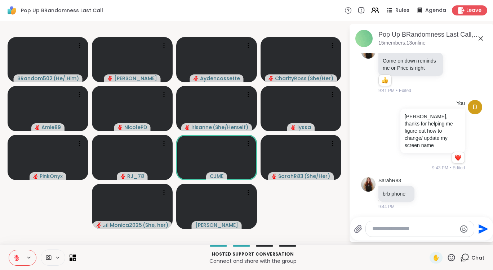
scroll to position [127, 0]
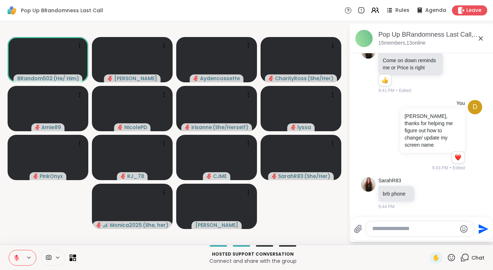
click at [111, 12] on div "Pop Up BRandomness Last Call Rules Agenda Leave" at bounding box center [246, 10] width 493 height 21
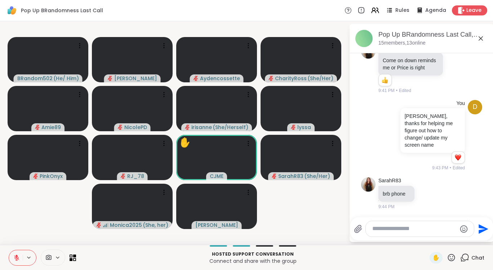
click at [446, 255] on icon at bounding box center [450, 257] width 9 height 9
click at [426, 236] on span "❤️" at bounding box center [429, 239] width 7 height 9
click at [421, 226] on textarea "Type your message" at bounding box center [414, 229] width 84 height 8
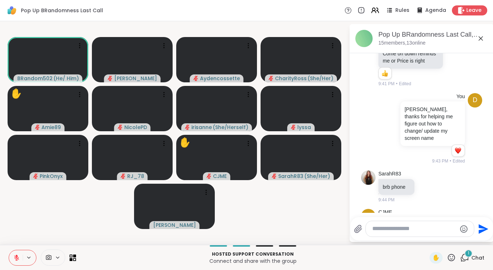
scroll to position [173, 0]
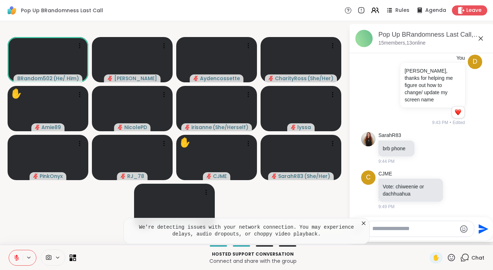
click at [363, 222] on icon at bounding box center [363, 223] width 7 height 7
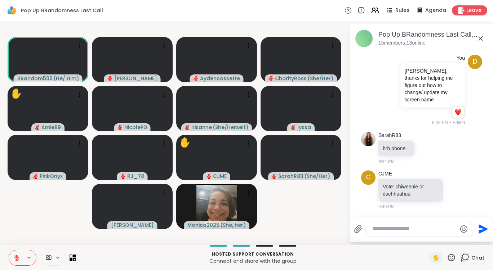
click at [396, 228] on textarea "Type your message" at bounding box center [414, 229] width 84 height 8
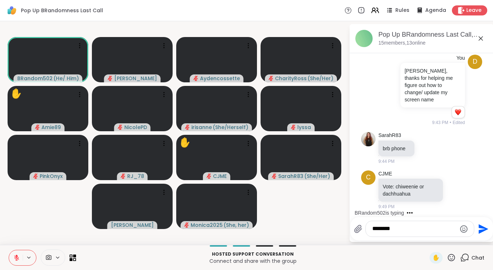
type textarea "*********"
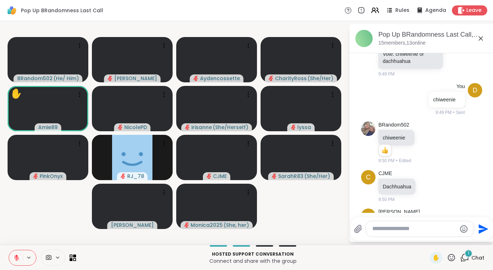
scroll to position [337, 0]
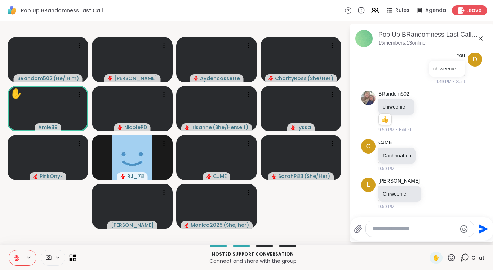
click at [71, 258] on icon at bounding box center [72, 258] width 7 height 7
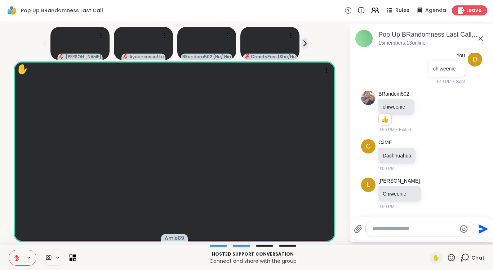
click at [73, 258] on icon at bounding box center [72, 258] width 7 height 7
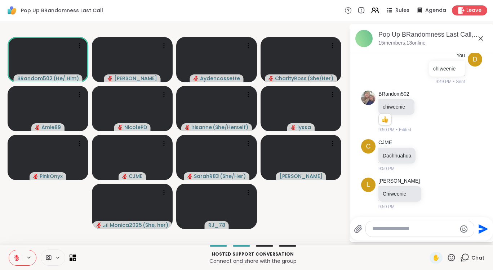
scroll to position [376, 0]
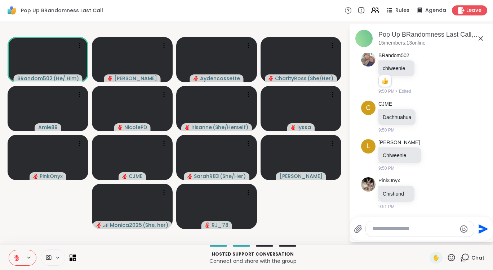
click at [372, 10] on icon at bounding box center [374, 10] width 9 height 9
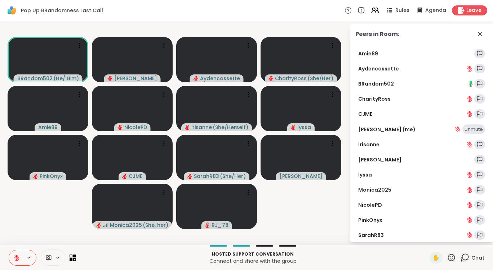
click at [273, 12] on div "Pop Up BRandomness Last Call Rules Agenda Leave" at bounding box center [246, 10] width 493 height 21
click at [324, 230] on video-player-container "BRandom502 ( He/ Him ) Donald Aydencossette CharityRoss ( She/Her ) Amie89 Nico…" at bounding box center [174, 133] width 340 height 218
click at [477, 32] on icon at bounding box center [479, 34] width 9 height 9
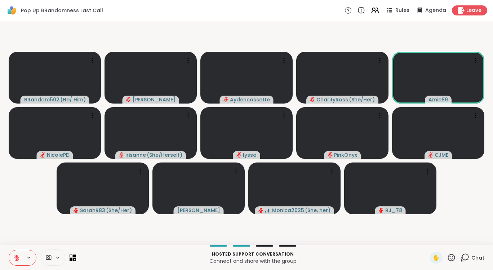
click at [462, 258] on icon at bounding box center [464, 257] width 9 height 9
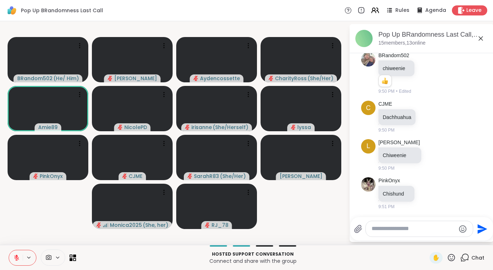
click at [400, 227] on textarea "Type your message" at bounding box center [413, 229] width 84 height 8
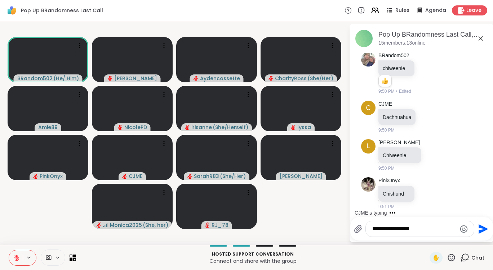
type textarea "**********"
drag, startPoint x: 432, startPoint y: 223, endPoint x: 369, endPoint y: 229, distance: 63.4
click at [369, 229] on div "**********" at bounding box center [419, 228] width 108 height 15
click at [450, 238] on div "**********" at bounding box center [421, 228] width 143 height 23
drag, startPoint x: 433, startPoint y: 225, endPoint x: 324, endPoint y: 226, distance: 109.5
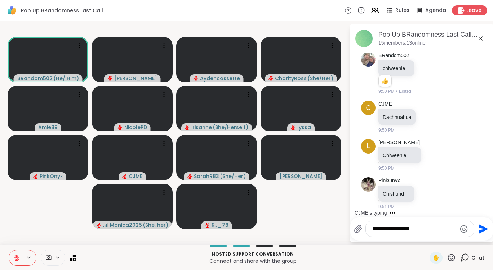
click at [324, 226] on div "**********" at bounding box center [246, 133] width 493 height 224
type textarea "*"
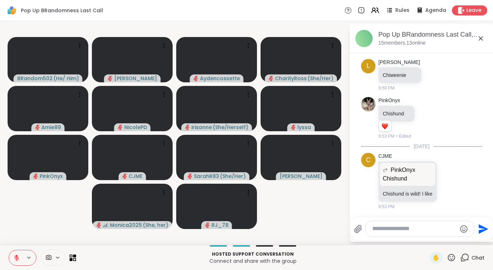
click at [19, 259] on icon at bounding box center [16, 258] width 6 height 6
click at [17, 261] on button at bounding box center [16, 258] width 14 height 15
click at [15, 262] on button at bounding box center [16, 258] width 14 height 15
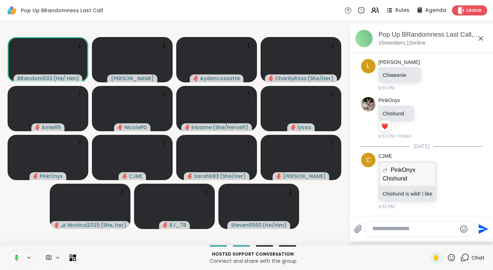
click at [19, 256] on button at bounding box center [15, 258] width 15 height 15
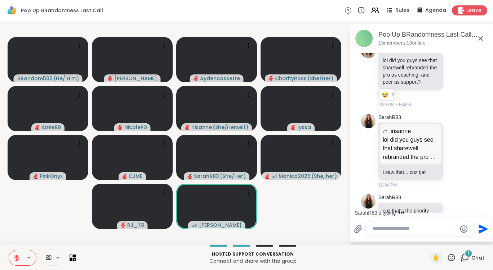
scroll to position [743, 0]
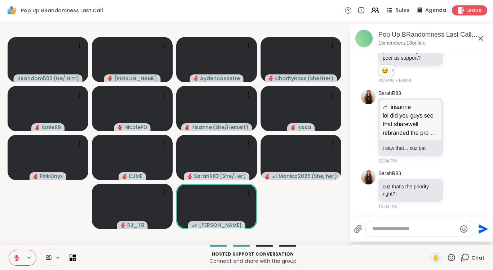
click at [446, 256] on icon at bounding box center [450, 257] width 9 height 9
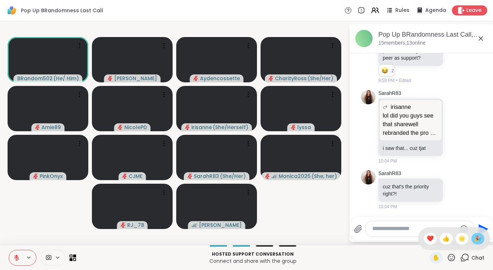
click at [477, 238] on div "🎉" at bounding box center [477, 239] width 13 height 12
click at [424, 133] on p "lol did you guys see that sharewell rebranded the pro as coaching, and peer as …" at bounding box center [410, 125] width 56 height 26
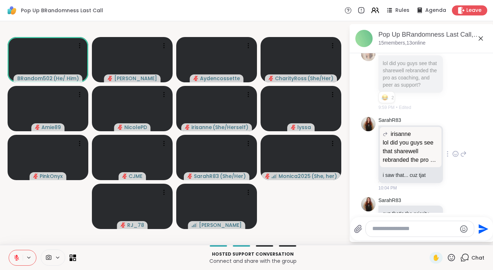
scroll to position [743, 0]
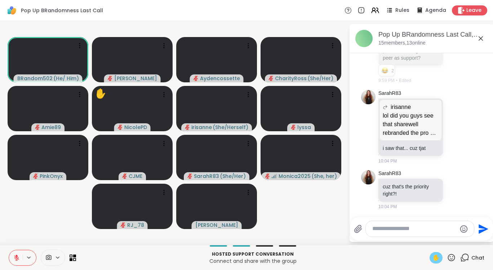
click at [432, 259] on span "✋" at bounding box center [435, 258] width 7 height 9
click at [432, 256] on span "✋" at bounding box center [435, 258] width 7 height 9
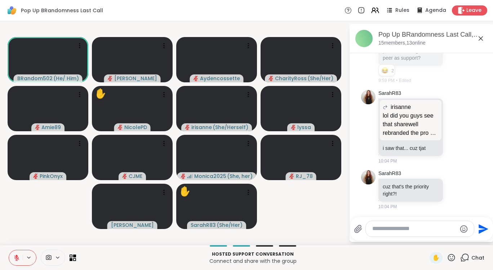
click at [15, 255] on icon at bounding box center [16, 258] width 6 height 6
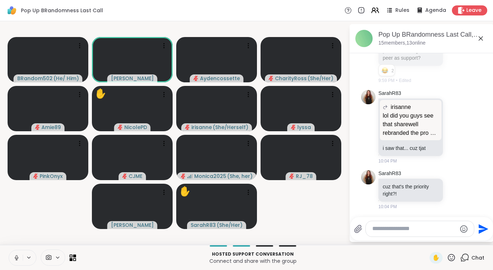
click at [15, 255] on icon at bounding box center [16, 258] width 6 height 6
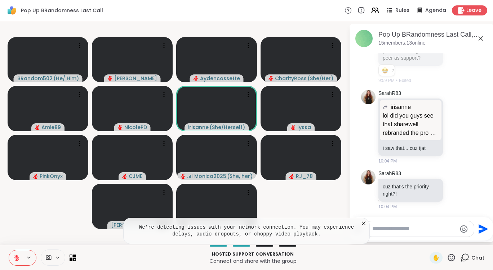
click at [364, 223] on icon at bounding box center [364, 224] width 4 height 4
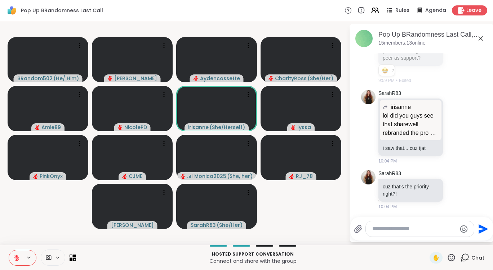
click at [19, 260] on icon at bounding box center [16, 258] width 5 height 5
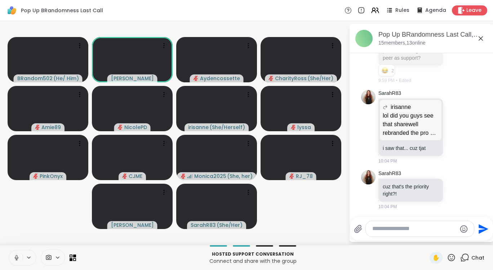
click at [22, 257] on button at bounding box center [16, 258] width 14 height 15
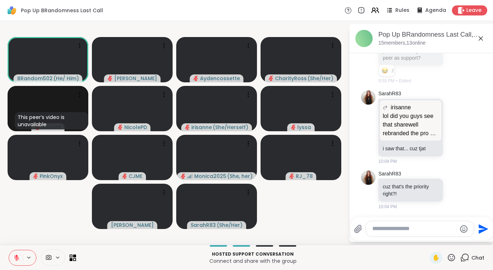
scroll to position [753, 0]
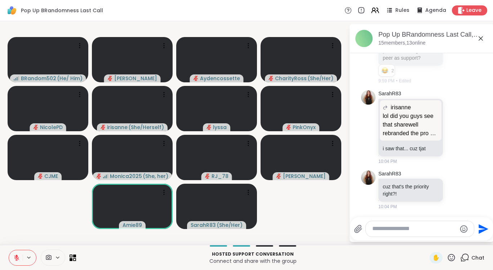
click at [19, 260] on icon at bounding box center [16, 258] width 6 height 6
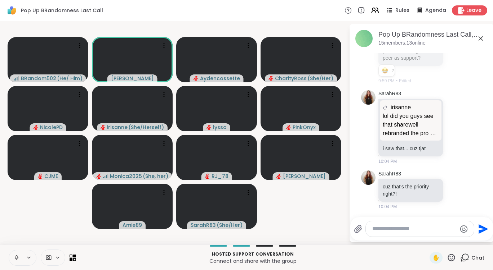
click at [17, 260] on icon at bounding box center [16, 259] width 0 height 1
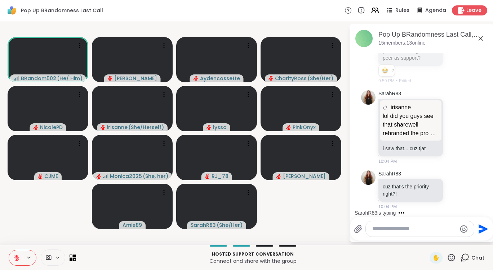
click at [19, 258] on icon at bounding box center [16, 258] width 6 height 6
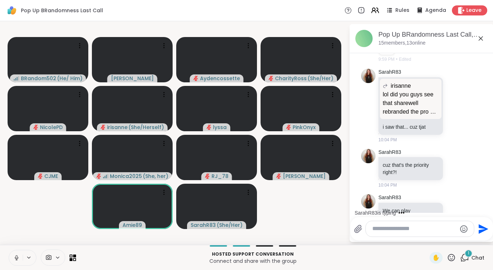
scroll to position [813, 0]
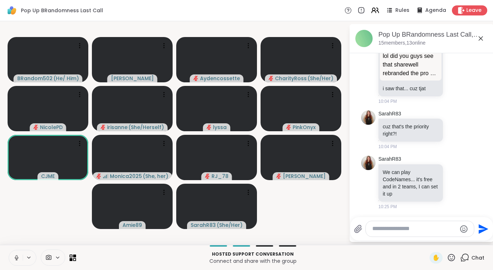
click at [18, 256] on icon at bounding box center [16, 258] width 6 height 6
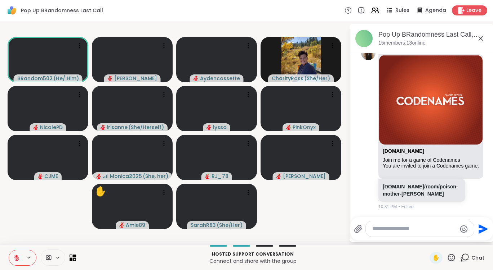
scroll to position [1035, 0]
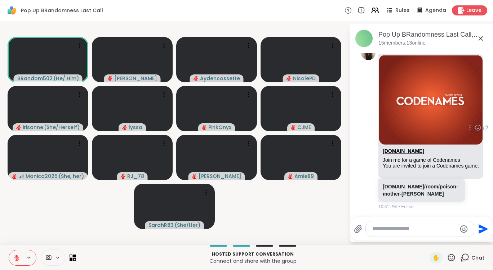
click at [395, 154] on link "codenames.game" at bounding box center [402, 151] width 41 height 6
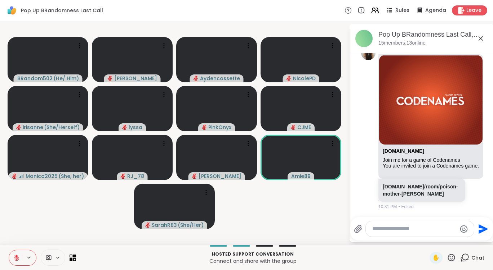
drag, startPoint x: 15, startPoint y: 249, endPoint x: 18, endPoint y: 257, distance: 8.8
click at [17, 256] on div "Hosted support conversation Connect and share with the group ✋ Chat" at bounding box center [246, 257] width 493 height 25
click at [17, 262] on button at bounding box center [16, 258] width 14 height 15
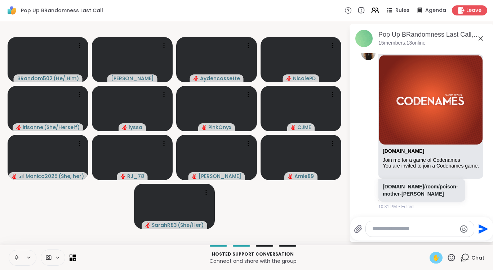
click at [432, 260] on span "✋" at bounding box center [435, 258] width 7 height 9
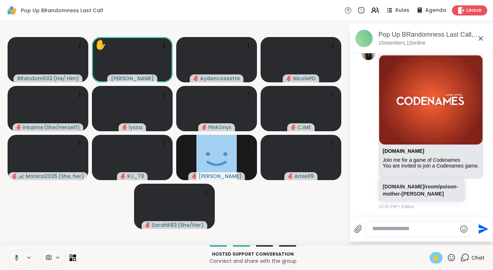
click at [431, 263] on div "✋" at bounding box center [435, 258] width 13 height 12
click at [432, 260] on span "✋" at bounding box center [435, 258] width 7 height 9
click at [432, 259] on span "✋" at bounding box center [435, 258] width 7 height 9
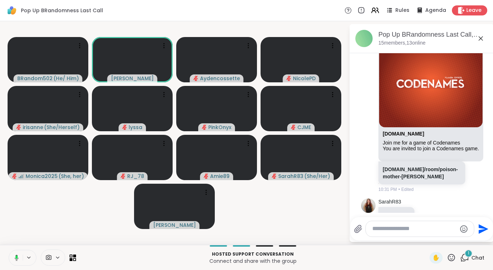
scroll to position [1078, 0]
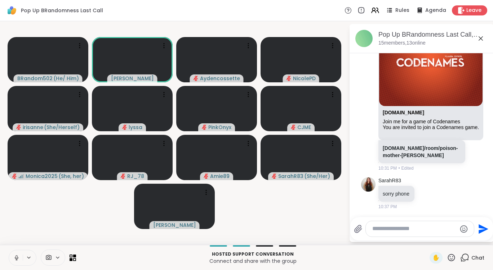
click at [16, 259] on icon at bounding box center [17, 258] width 4 height 2
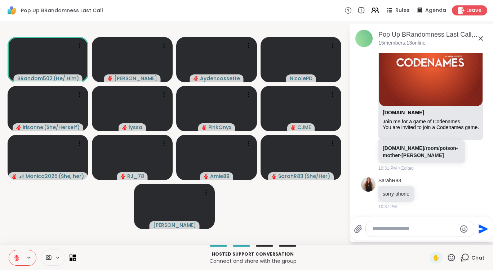
click at [17, 260] on icon at bounding box center [16, 258] width 6 height 6
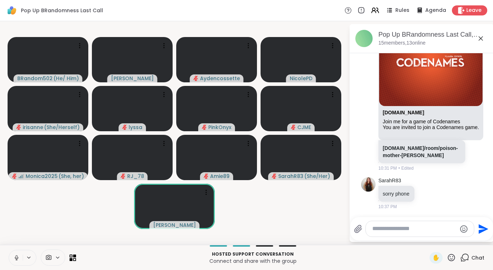
click at [18, 257] on icon at bounding box center [16, 258] width 6 height 6
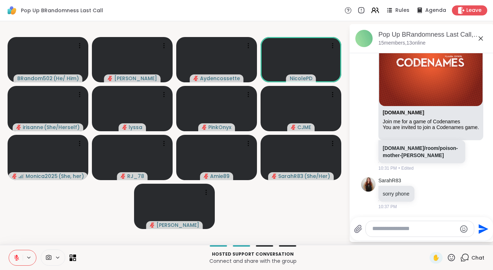
drag, startPoint x: 11, startPoint y: 247, endPoint x: 17, endPoint y: 265, distance: 18.7
click at [17, 265] on div "Hosted support conversation Connect and share with the group ✋ Chat" at bounding box center [246, 257] width 493 height 25
click at [19, 259] on icon at bounding box center [16, 258] width 6 height 6
click at [19, 257] on icon at bounding box center [16, 258] width 6 height 6
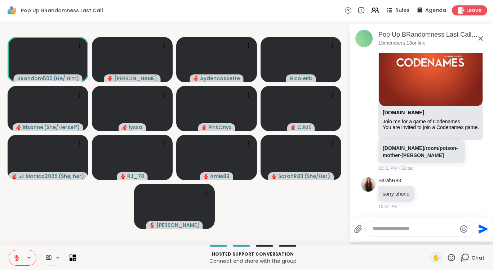
click at [19, 257] on icon at bounding box center [16, 258] width 6 height 6
click at [15, 257] on icon at bounding box center [17, 258] width 4 height 2
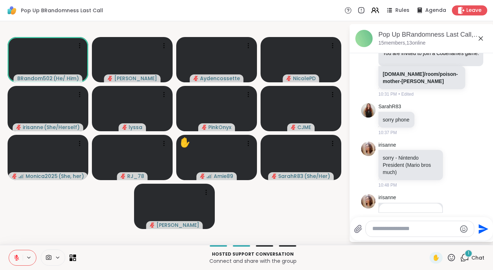
scroll to position [1278, 0]
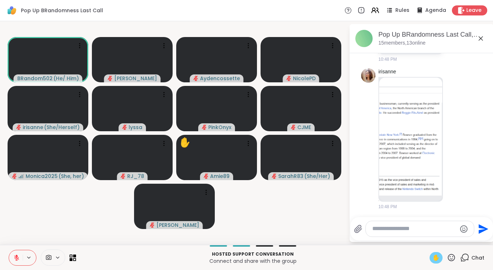
click at [433, 259] on span "✋" at bounding box center [435, 258] width 7 height 9
click at [16, 257] on icon at bounding box center [16, 256] width 2 height 3
click at [432, 259] on span "✋" at bounding box center [435, 258] width 7 height 9
click at [15, 260] on icon at bounding box center [16, 258] width 6 height 6
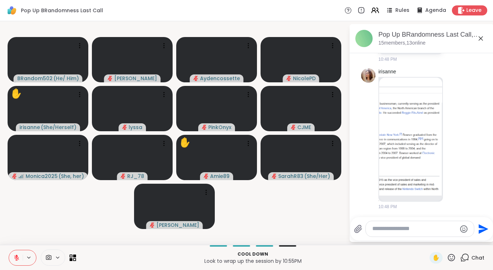
click at [22, 257] on button at bounding box center [16, 258] width 14 height 15
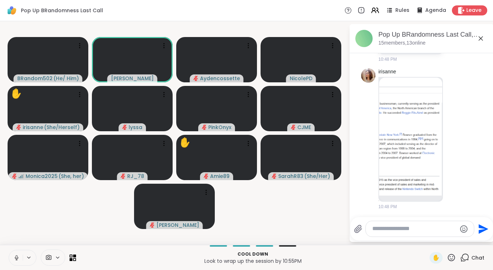
click at [18, 256] on icon at bounding box center [16, 258] width 6 height 6
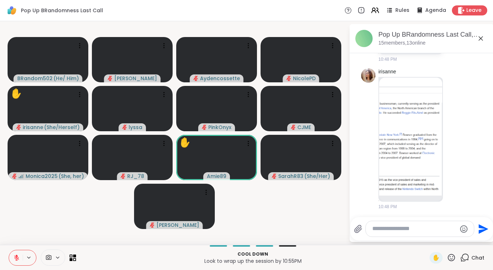
scroll to position [1289, 0]
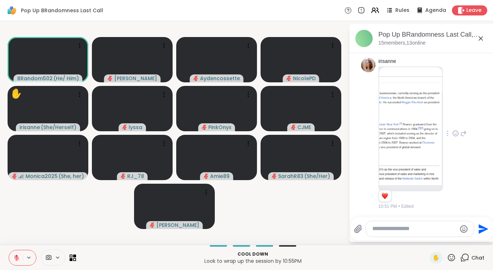
click at [413, 102] on img at bounding box center [410, 126] width 63 height 118
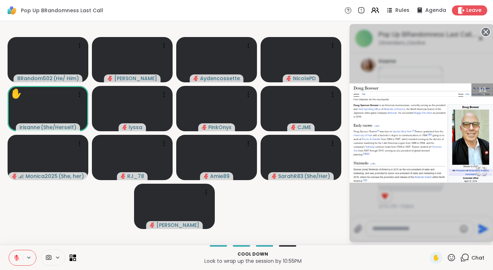
click at [300, 224] on video-player-container "BRandom502 ( He/ Him ) Donald Aydencossette NicolePD ✋ irisanne ( She/Herself )…" at bounding box center [174, 133] width 340 height 218
click at [486, 30] on circle at bounding box center [485, 32] width 9 height 9
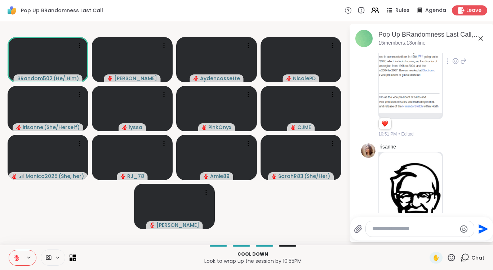
scroll to position [1326, 0]
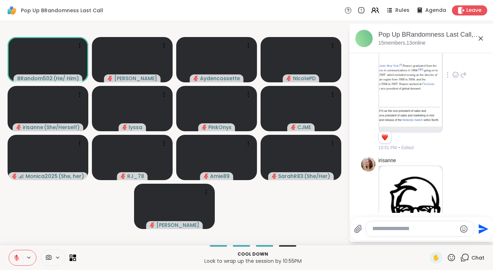
click at [452, 78] on icon at bounding box center [455, 74] width 6 height 7
click at [452, 67] on div "Select Reaction: Heart" at bounding box center [455, 63] width 6 height 6
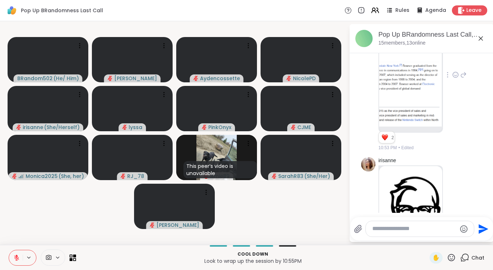
click at [58, 260] on icon at bounding box center [58, 258] width 6 height 6
click at [310, 219] on video-player-container "BRandom502 ( He/ Him ) Donald Aydencossette NicolePD irisanne ( She/Herself ) l…" at bounding box center [174, 133] width 340 height 218
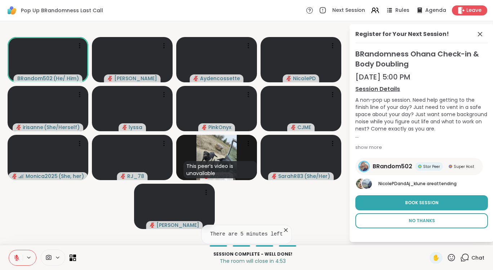
click at [425, 225] on button "No Thanks" at bounding box center [421, 221] width 133 height 15
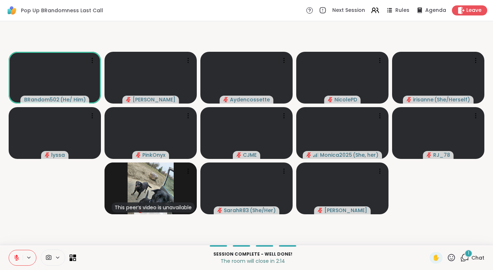
click at [20, 257] on button at bounding box center [16, 258] width 14 height 15
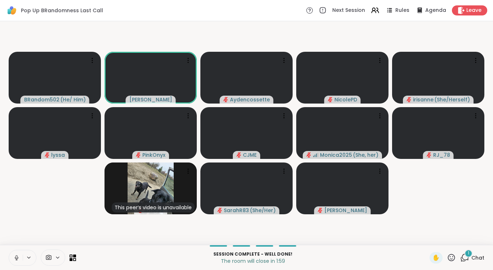
click at [20, 257] on button at bounding box center [16, 258] width 14 height 15
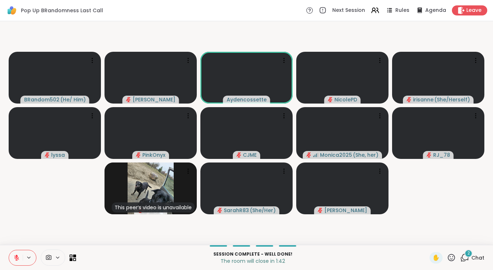
click at [464, 256] on div "2" at bounding box center [468, 254] width 8 height 8
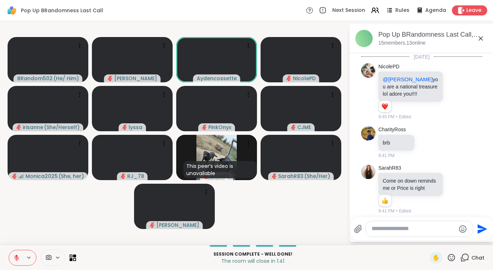
scroll to position [1594, 0]
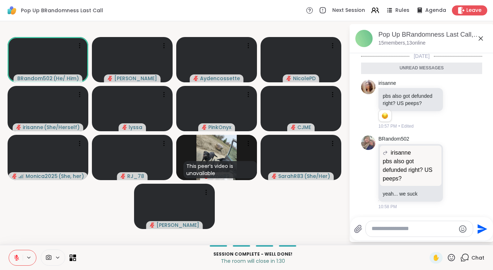
click at [448, 257] on icon at bounding box center [451, 257] width 7 height 7
click at [443, 240] on div "👍" at bounding box center [445, 239] width 13 height 12
click at [447, 256] on icon at bounding box center [450, 257] width 9 height 9
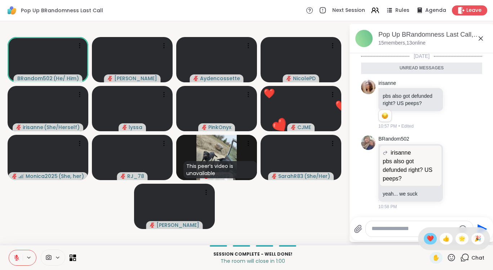
click at [428, 238] on div "❤️" at bounding box center [429, 239] width 13 height 12
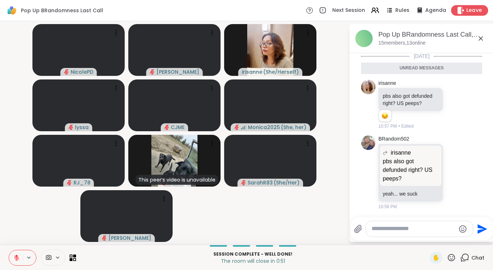
click at [470, 9] on span "Leave" at bounding box center [474, 11] width 16 height 8
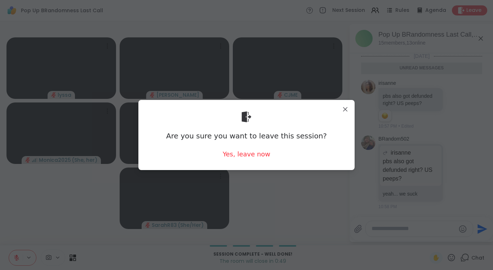
click at [268, 153] on div "Are you sure you want to leave this session? Yes, leave now" at bounding box center [246, 135] width 205 height 59
click at [257, 157] on div "Yes, leave now" at bounding box center [247, 154] width 48 height 9
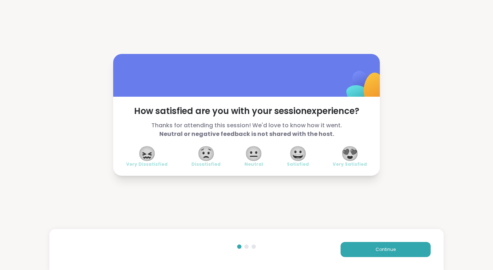
click at [345, 155] on span "😍" at bounding box center [350, 153] width 18 height 13
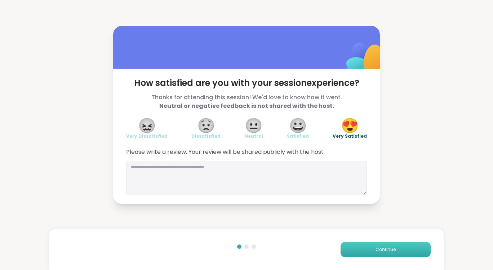
click at [377, 250] on span "Continue" at bounding box center [385, 250] width 20 height 6
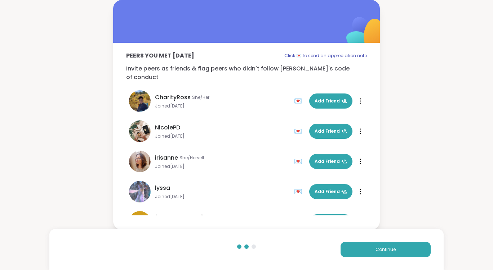
click at [456, 57] on div "Peers you met today Click 💌 to send an appreciation note Invite peers as friend…" at bounding box center [246, 115] width 493 height 230
